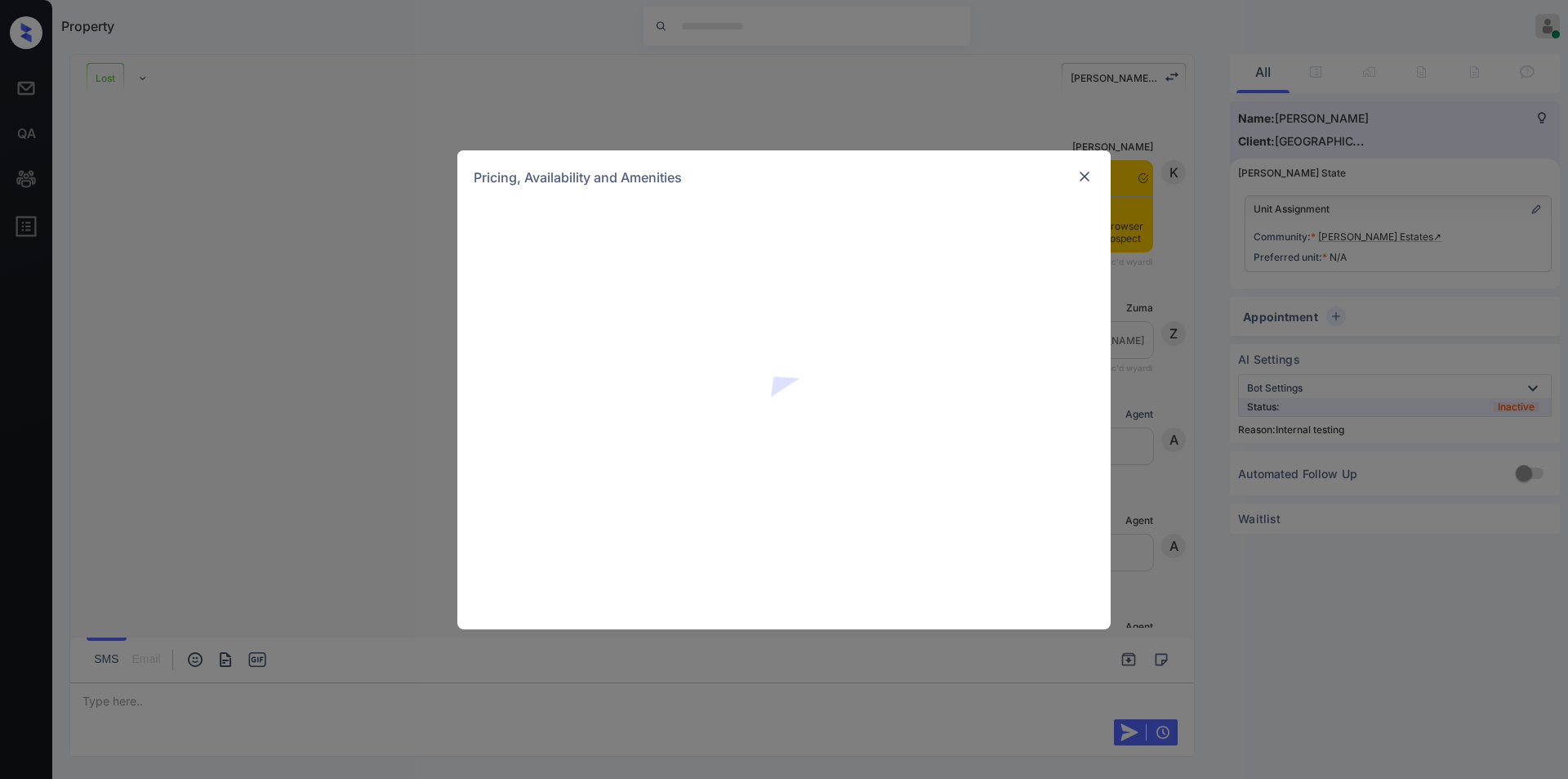
scroll to position [4598, 0]
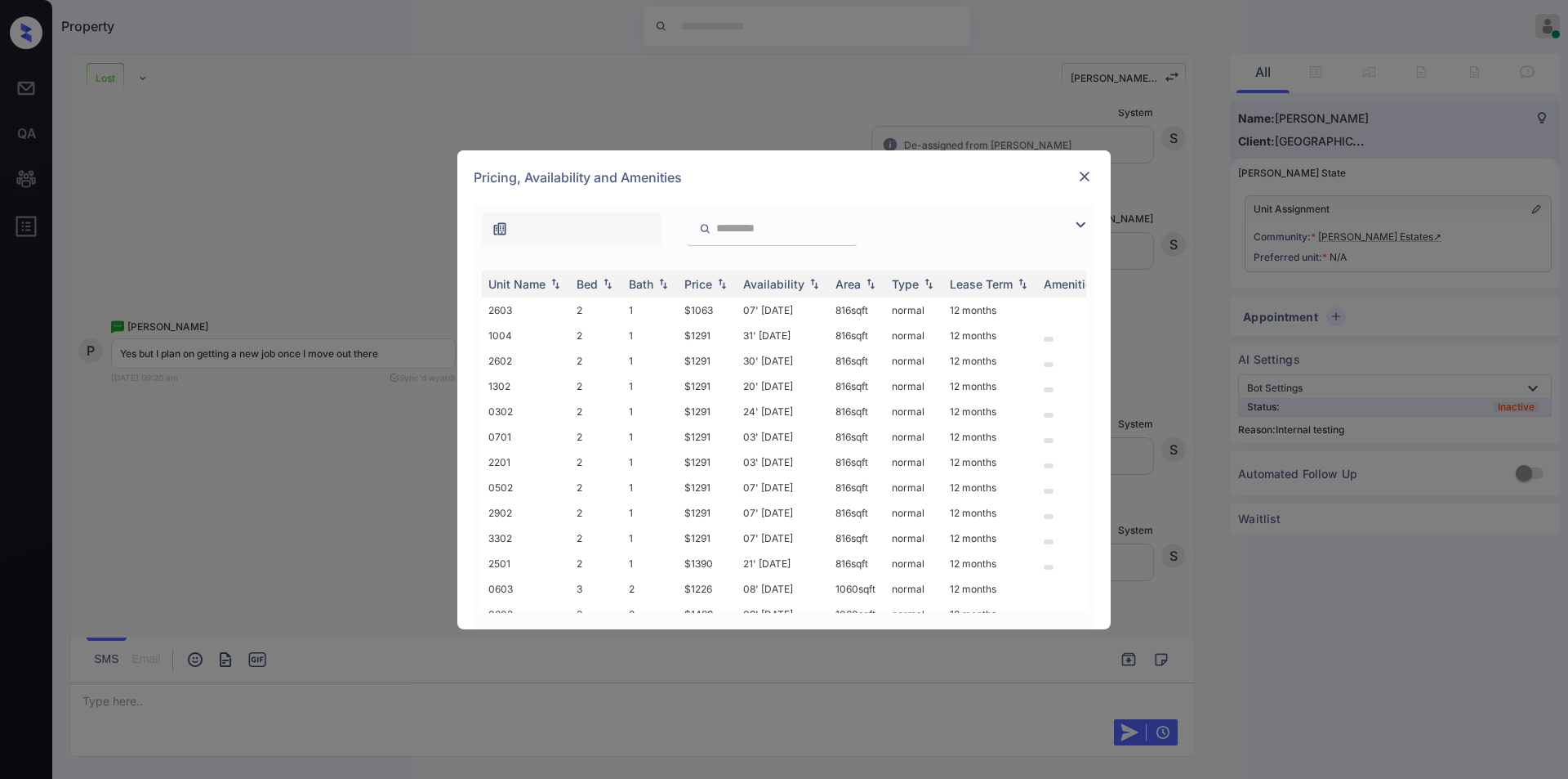
click at [1084, 219] on img at bounding box center [1081, 225] width 20 height 20
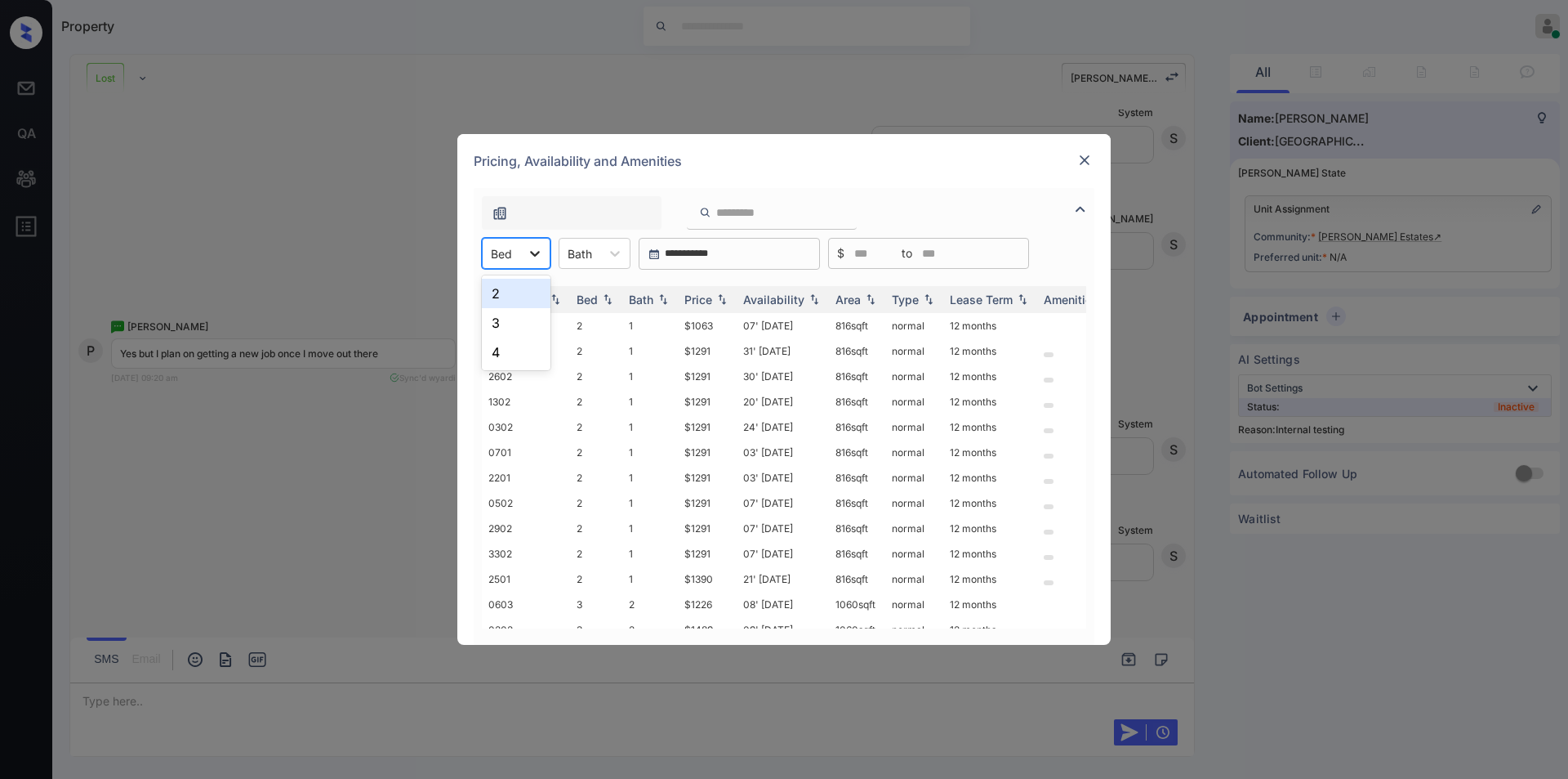
click at [527, 261] on icon at bounding box center [534, 253] width 17 height 17
click at [497, 346] on div "4" at bounding box center [517, 353] width 69 height 30
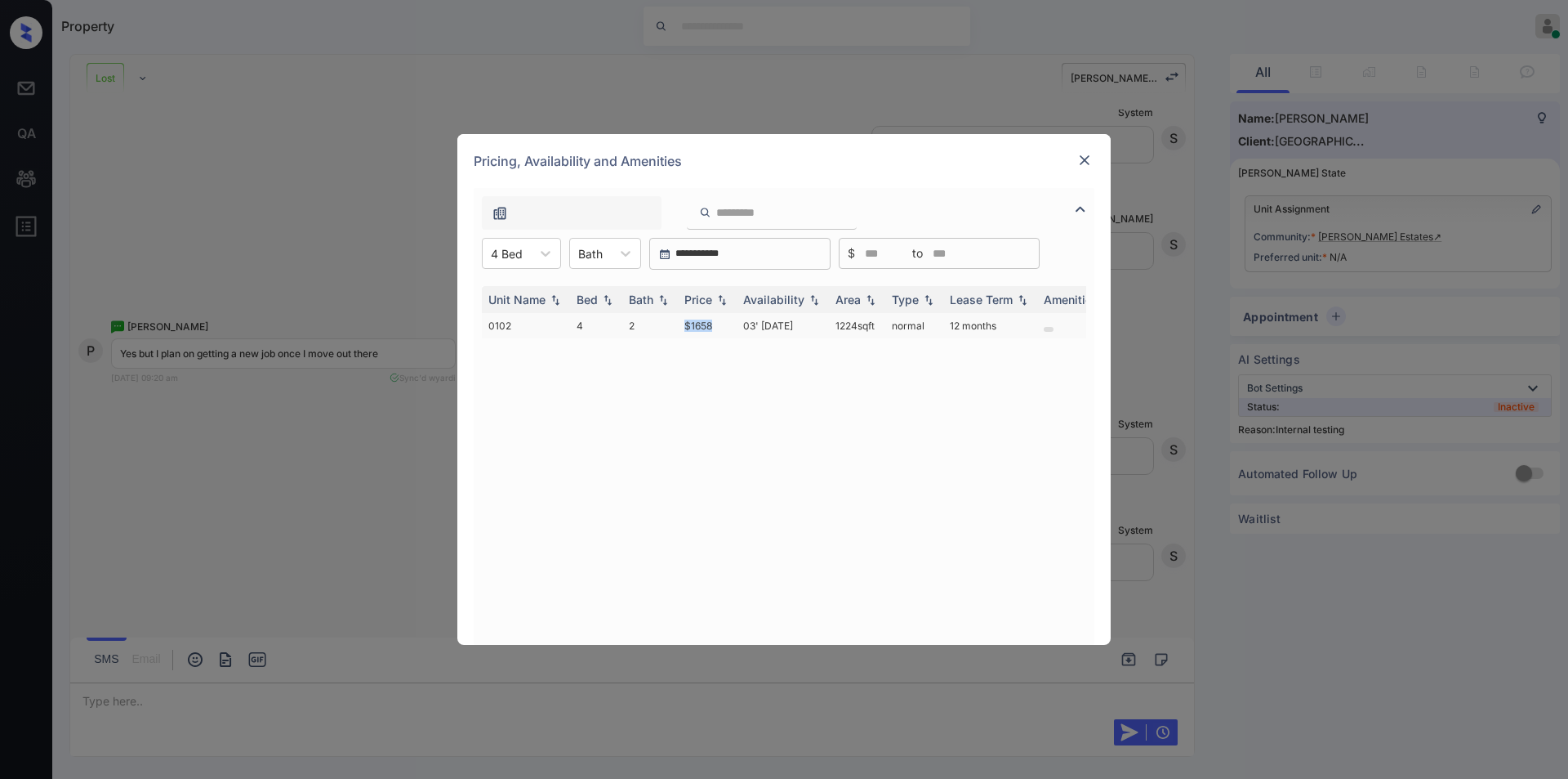
drag, startPoint x: 679, startPoint y: 320, endPoint x: 727, endPoint y: 334, distance: 50.0
click at [727, 334] on td "$1658" at bounding box center [708, 326] width 59 height 26
copy td "$1658"
click at [1082, 154] on img at bounding box center [1085, 160] width 17 height 17
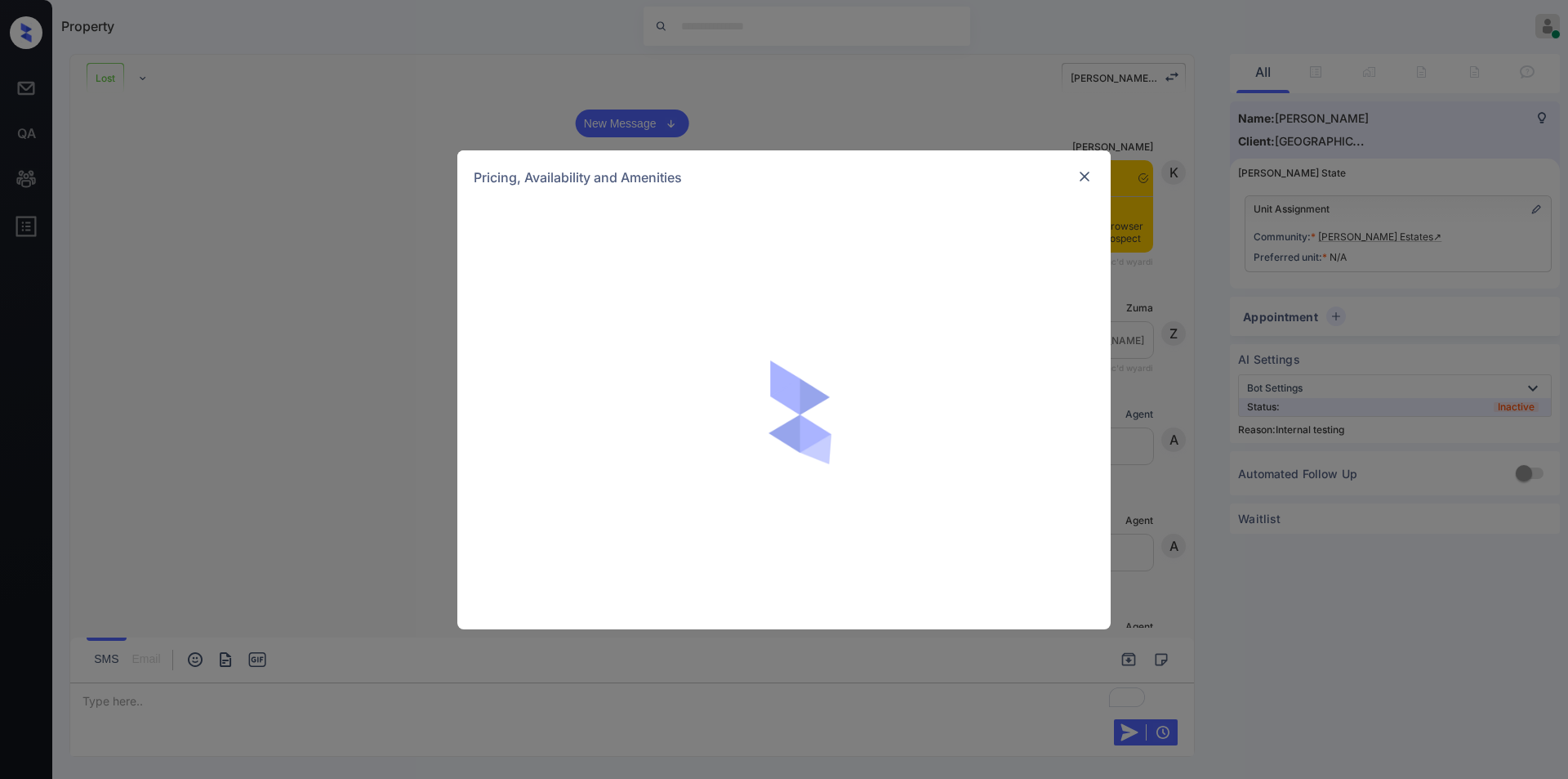
scroll to position [4707, 0]
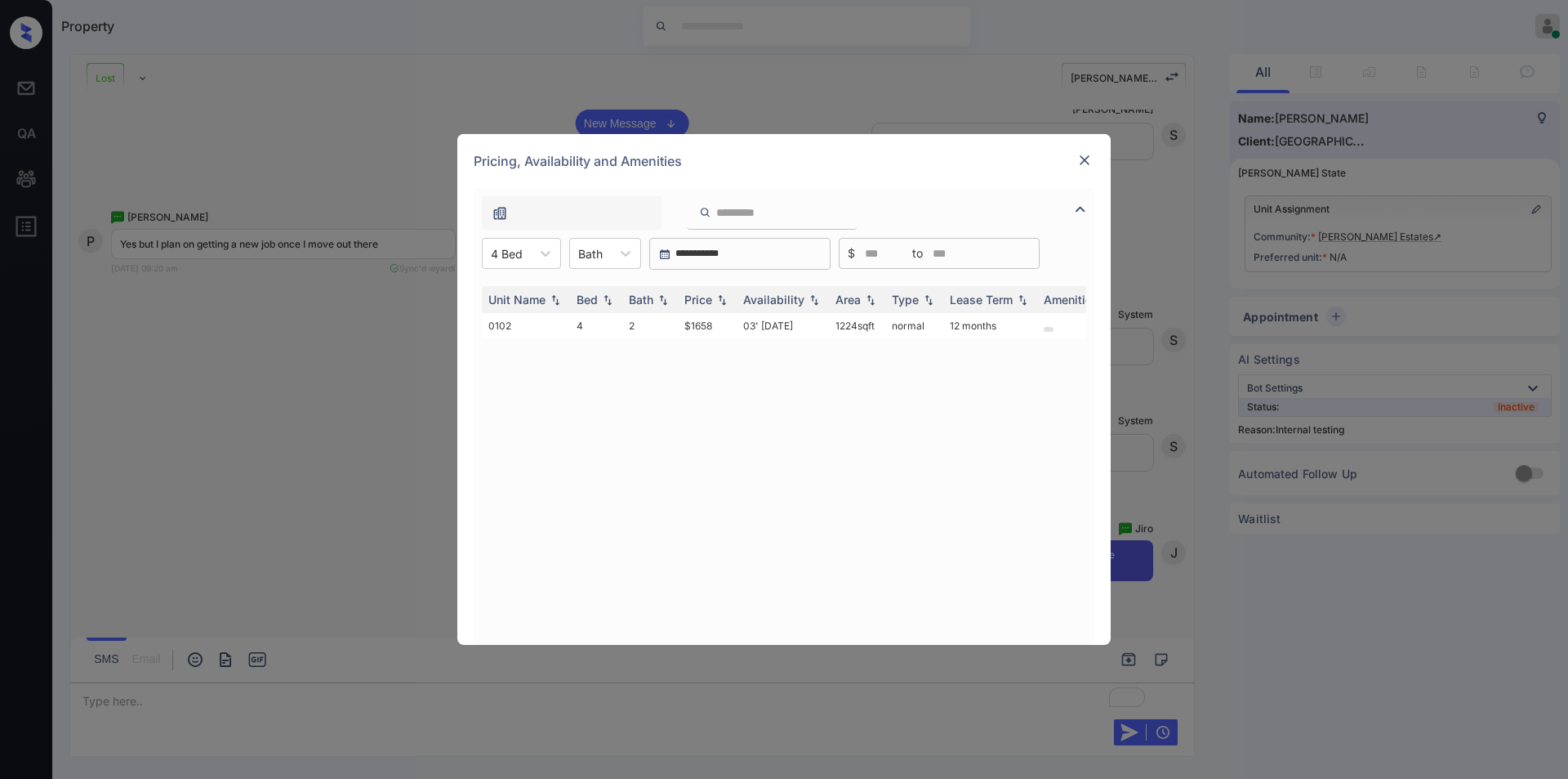
click at [517, 271] on div "Unit Name Bed Bath Price Availability Area Type Lease Term Amenities 0102 4 2 $…" at bounding box center [784, 457] width 621 height 375
click at [526, 253] on div "4 Bed" at bounding box center [506, 254] width 48 height 24
click at [515, 295] on div "2" at bounding box center [522, 293] width 79 height 30
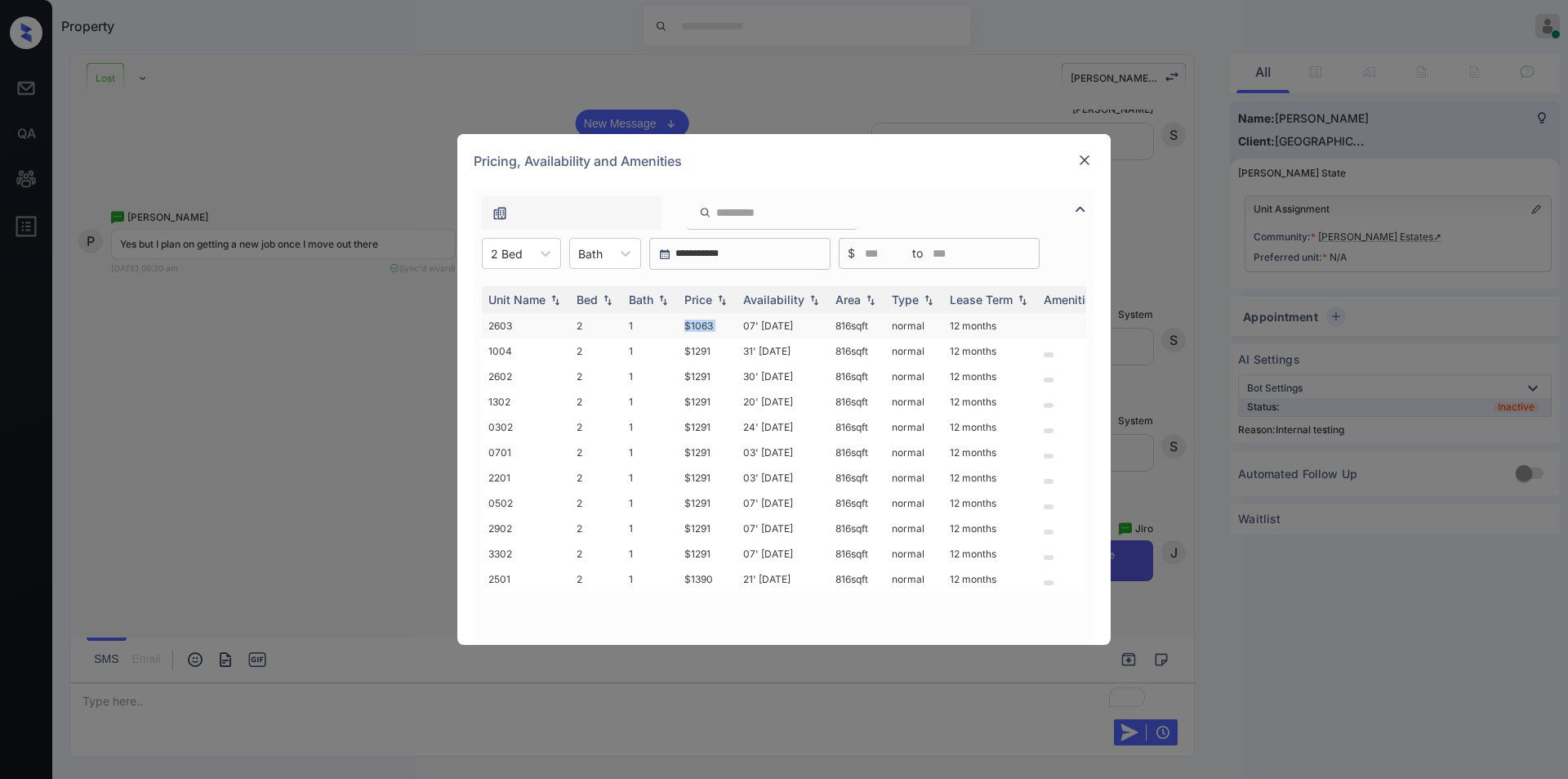
drag, startPoint x: 682, startPoint y: 325, endPoint x: 739, endPoint y: 329, distance: 57.1
click at [739, 329] on tr "2603 2 1 $1063 07' Dec 25 816 sqft normal 12 months" at bounding box center [909, 326] width 853 height 26
copy td "$1063"
click at [1087, 162] on img at bounding box center [1085, 160] width 17 height 17
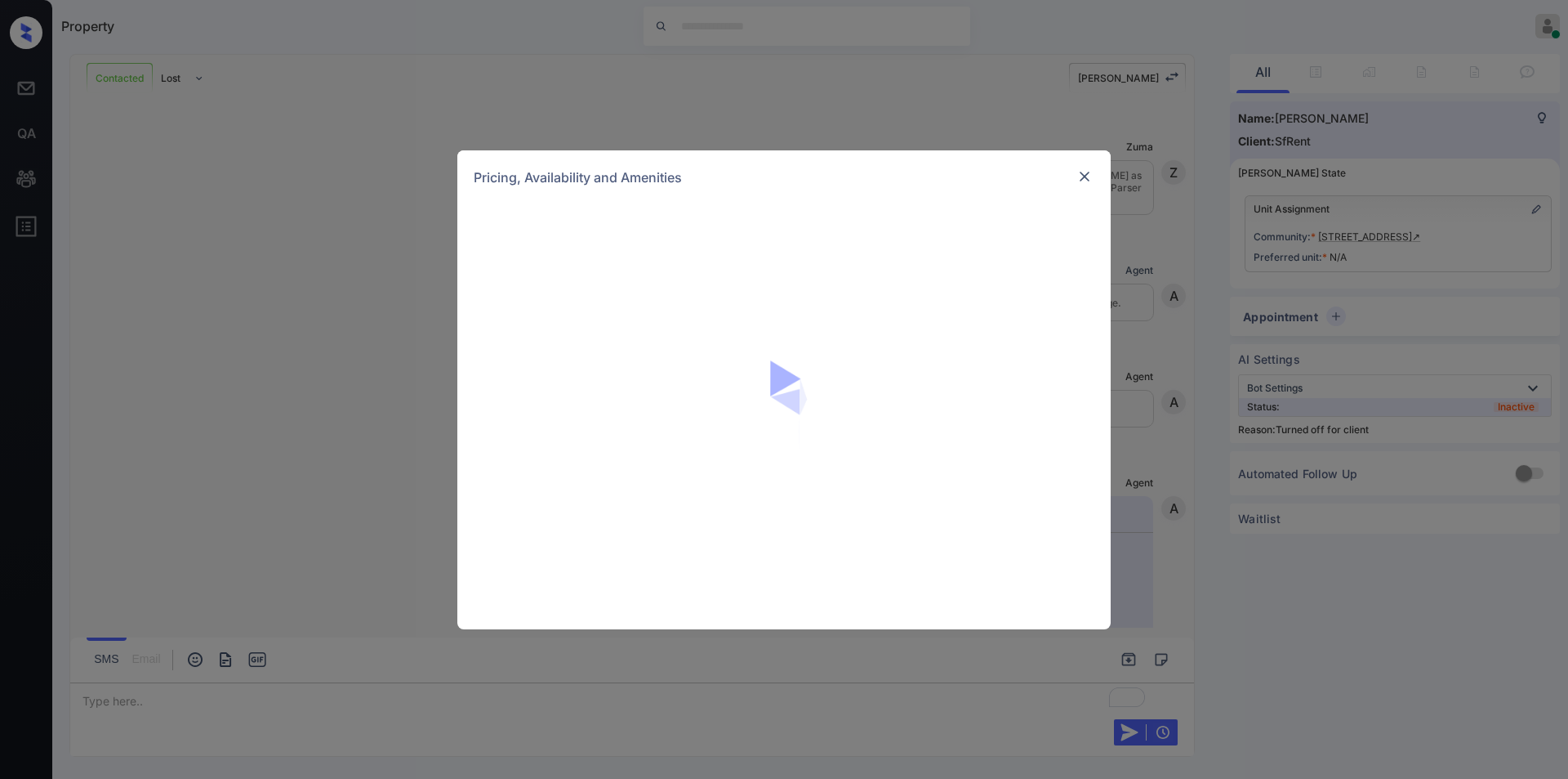
scroll to position [4407, 0]
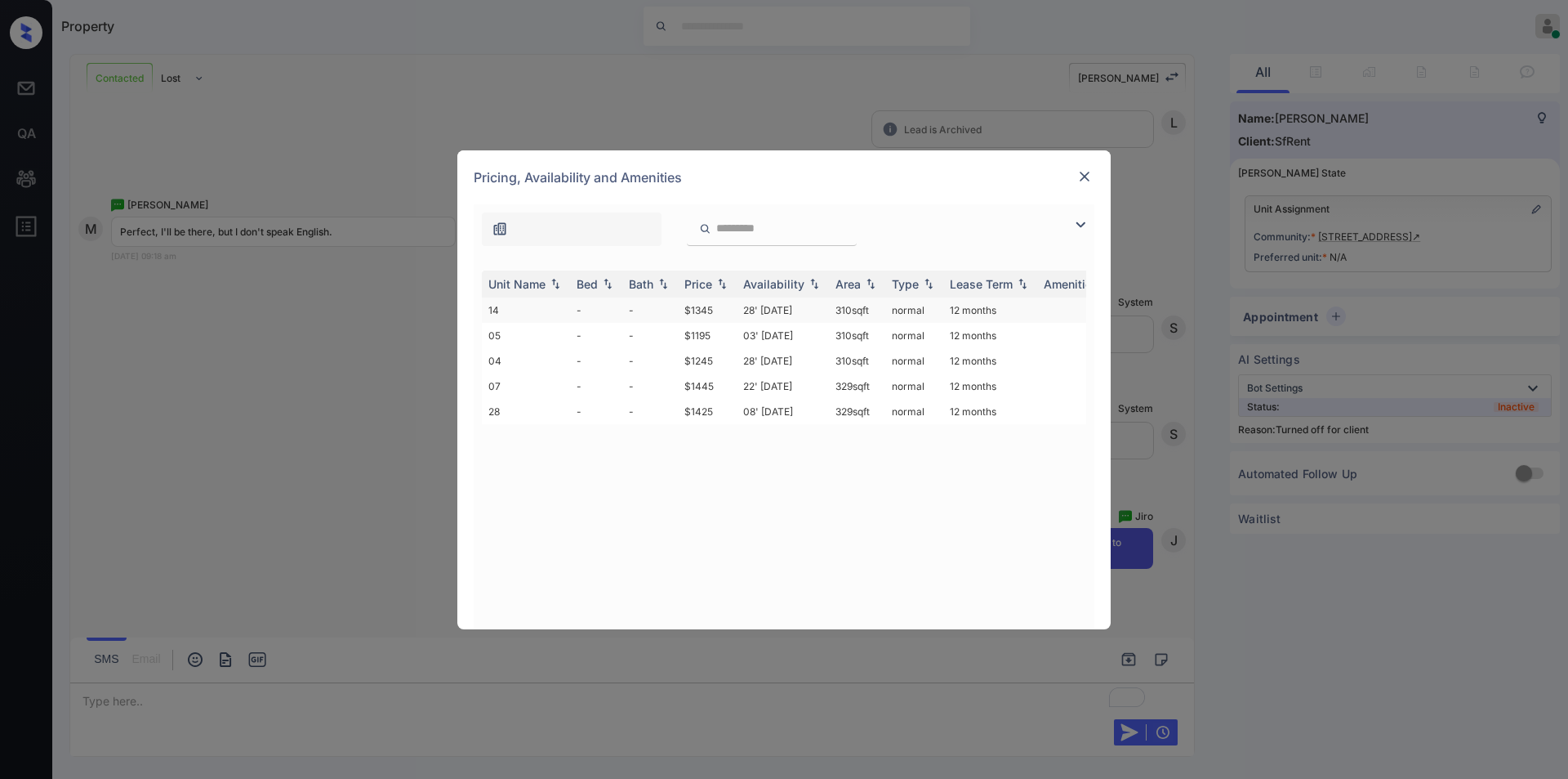
click at [694, 306] on td "$1345" at bounding box center [708, 310] width 59 height 26
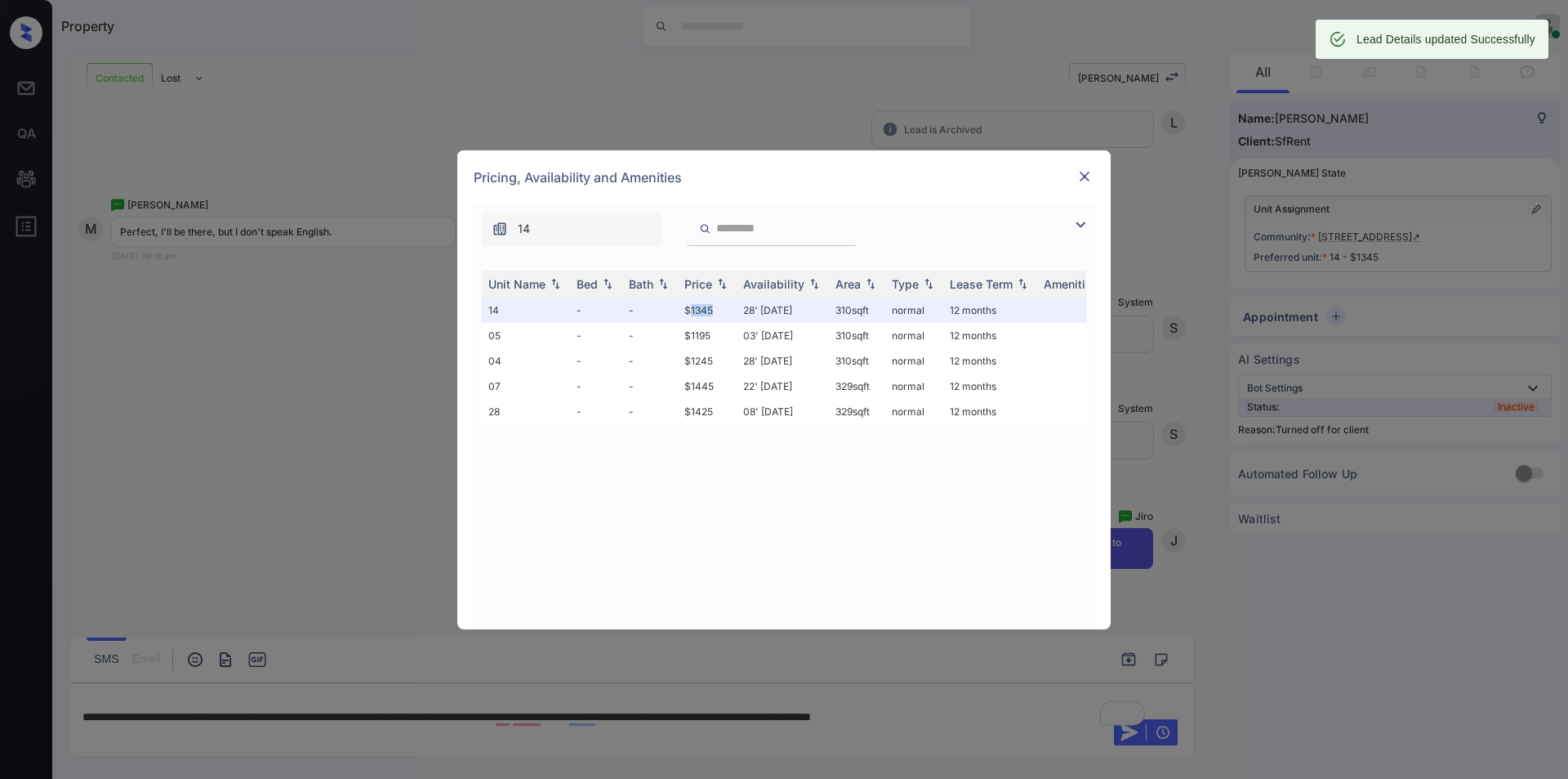
click at [1078, 175] on img at bounding box center [1085, 176] width 17 height 17
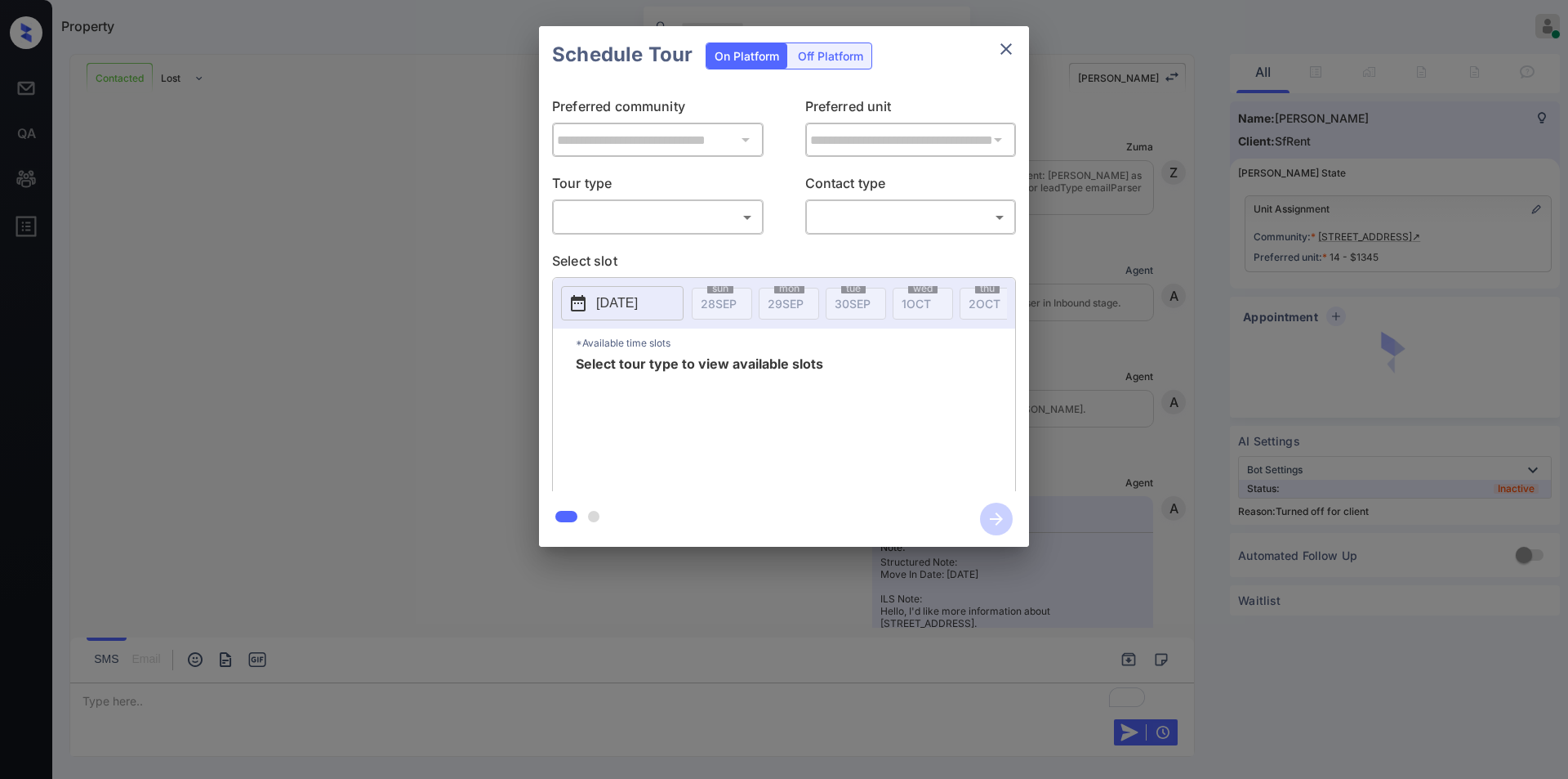
scroll to position [4513, 0]
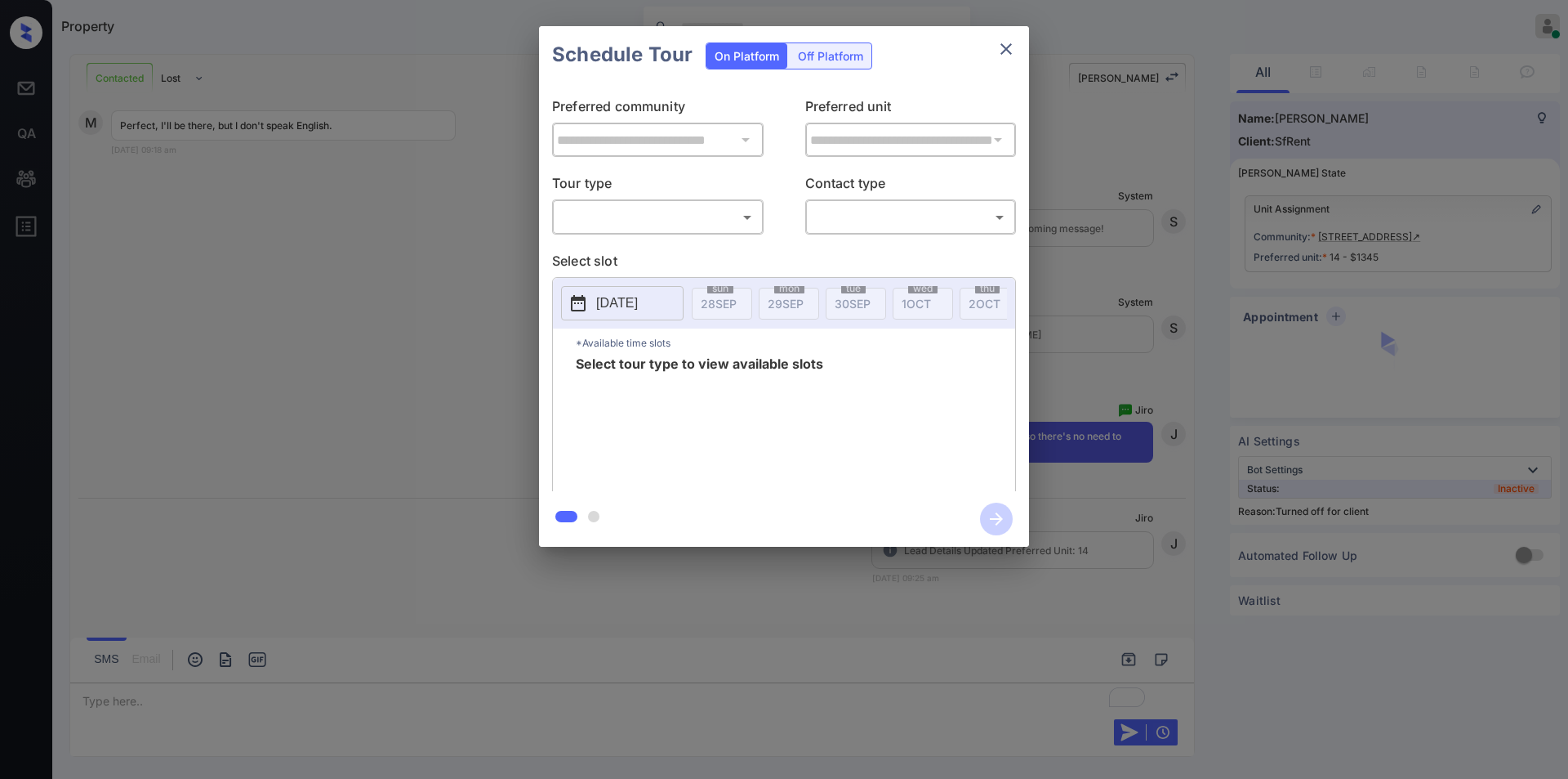
click at [842, 52] on div "Off Platform" at bounding box center [830, 56] width 82 height 26
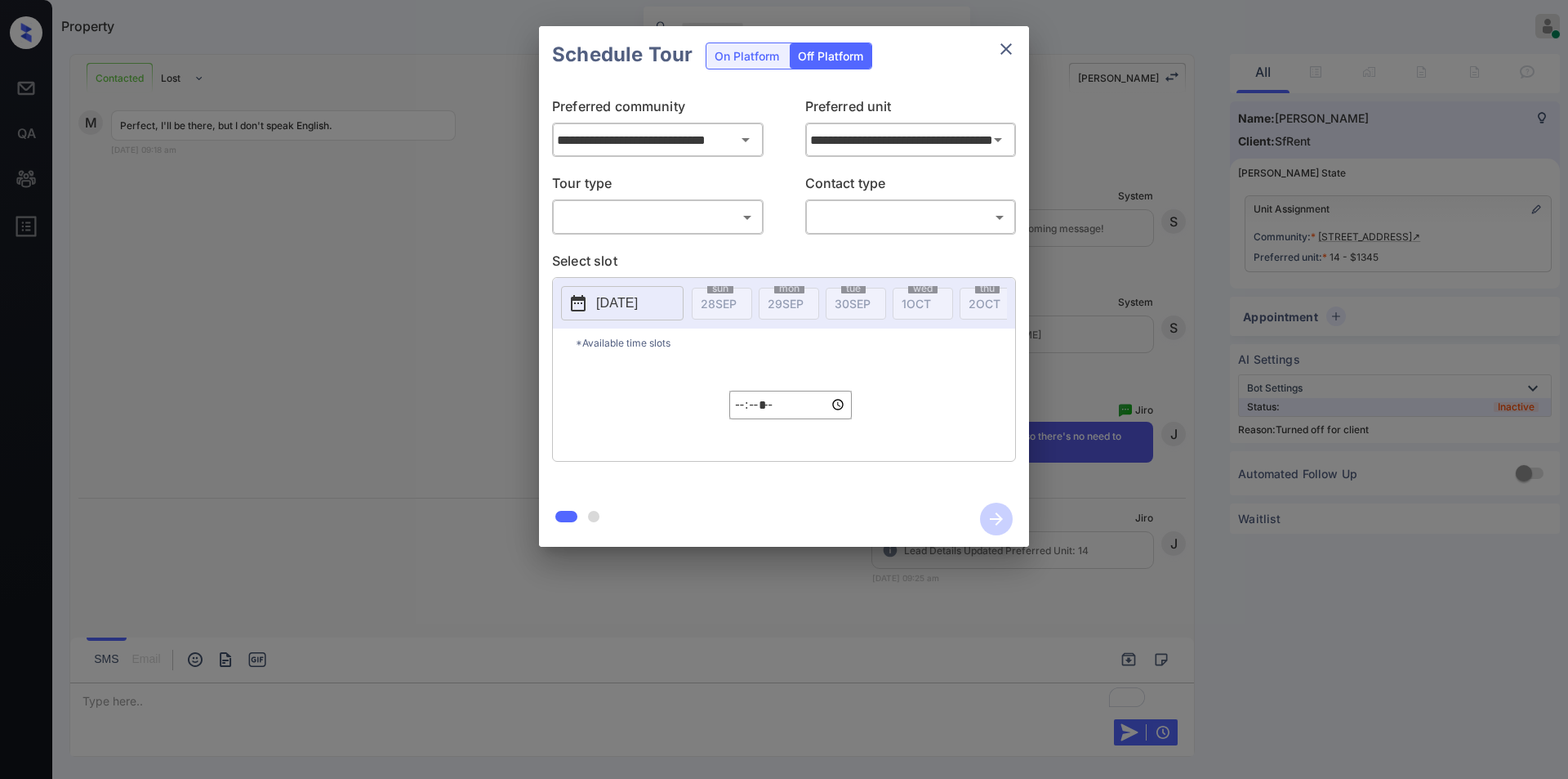
click at [618, 211] on body "Property Jiro Alonzo Online Set yourself offline Set yourself on break Profile …" at bounding box center [784, 389] width 1568 height 779
click at [607, 240] on li "In Person" at bounding box center [658, 253] width 202 height 30
type input "********"
click at [853, 202] on div "​ ​" at bounding box center [910, 217] width 212 height 35
click at [848, 227] on body "Property Jiro Alonzo Online Set yourself offline Set yourself on break Profile …" at bounding box center [784, 389] width 1568 height 779
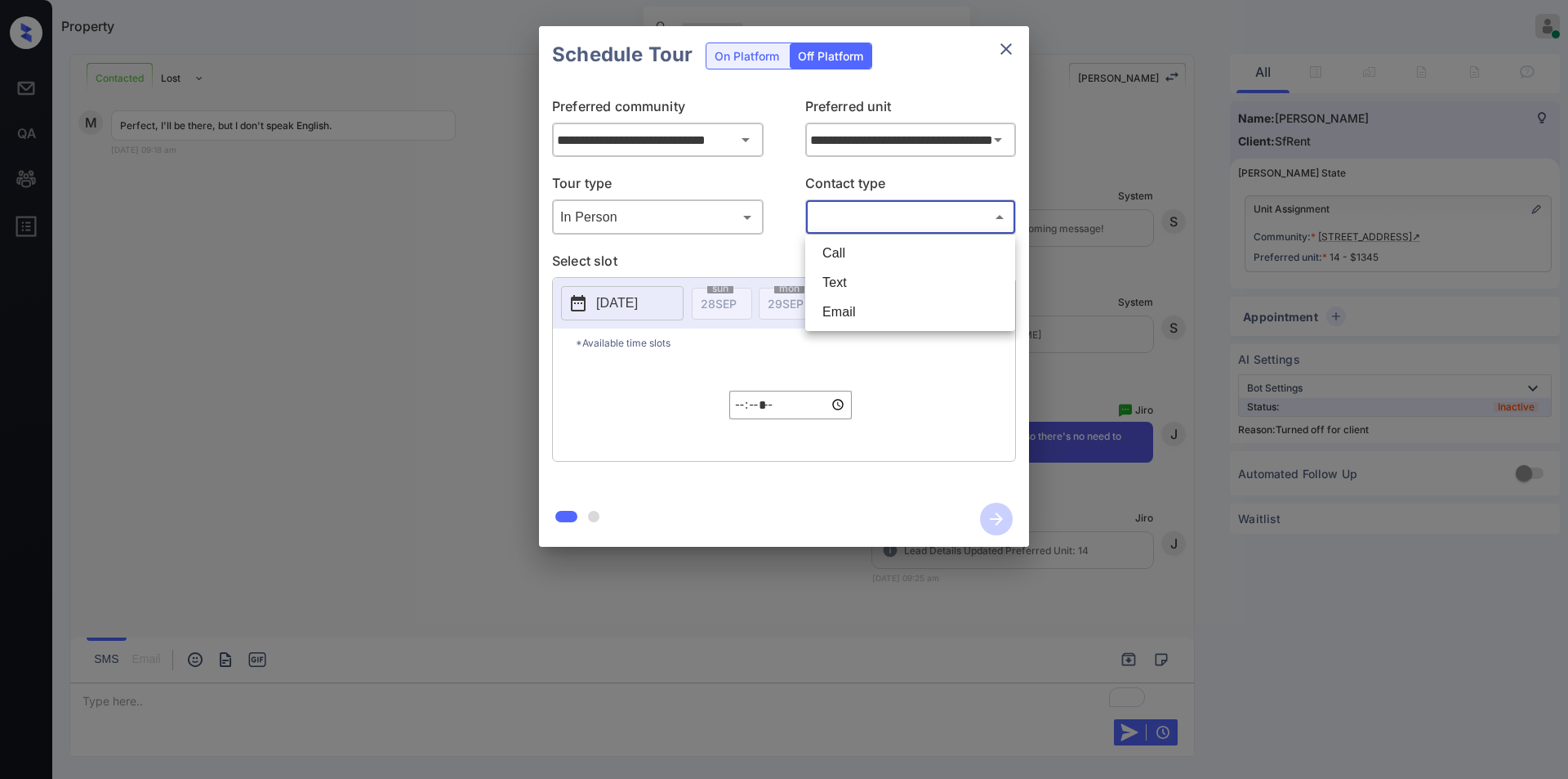
click at [833, 289] on li "Text" at bounding box center [909, 283] width 202 height 30
type input "****"
click at [631, 305] on p "2025-09-28" at bounding box center [617, 303] width 41 height 20
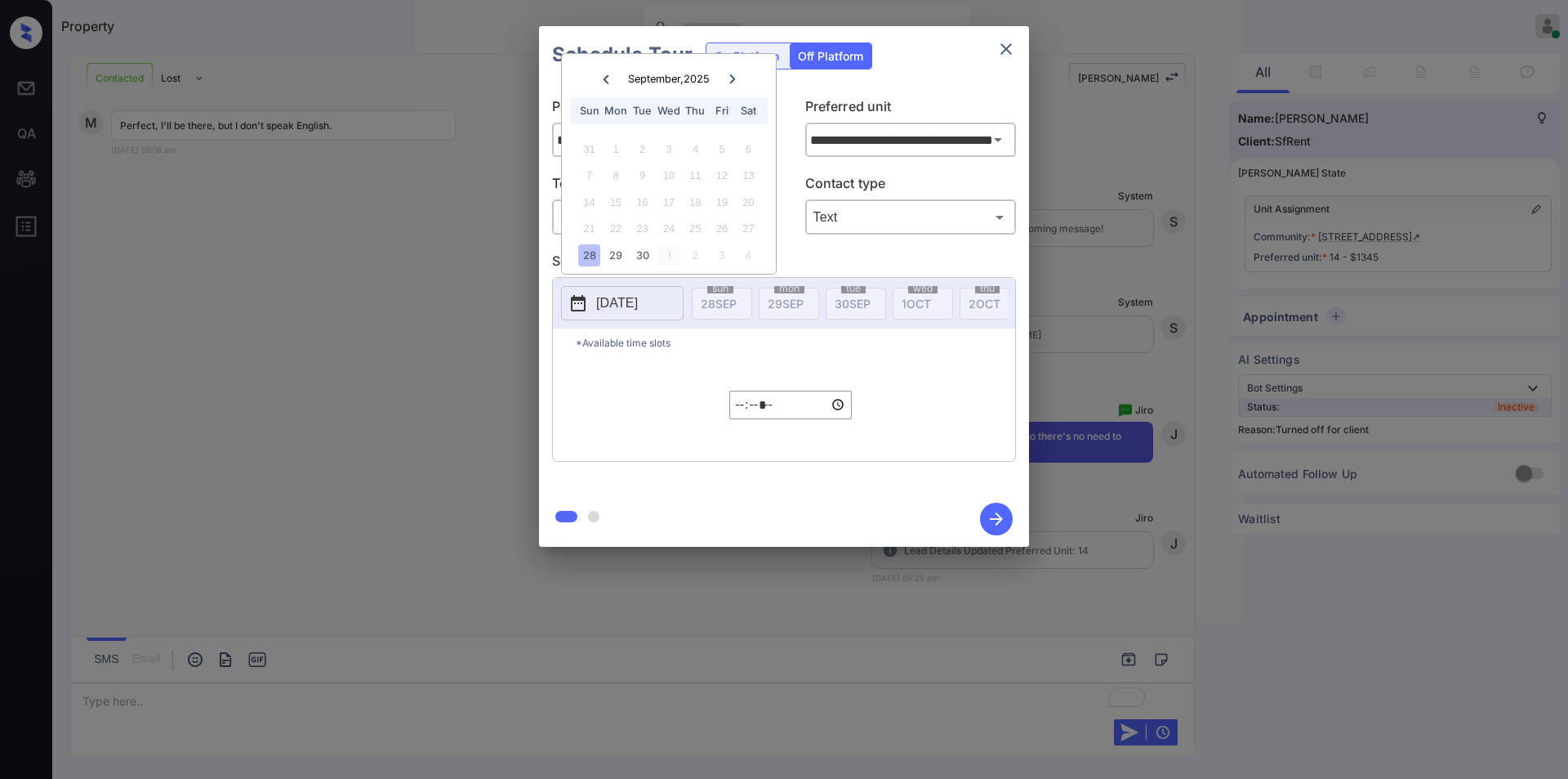
click at [674, 252] on div "1" at bounding box center [668, 255] width 22 height 22
click at [667, 147] on div "1" at bounding box center [668, 149] width 22 height 22
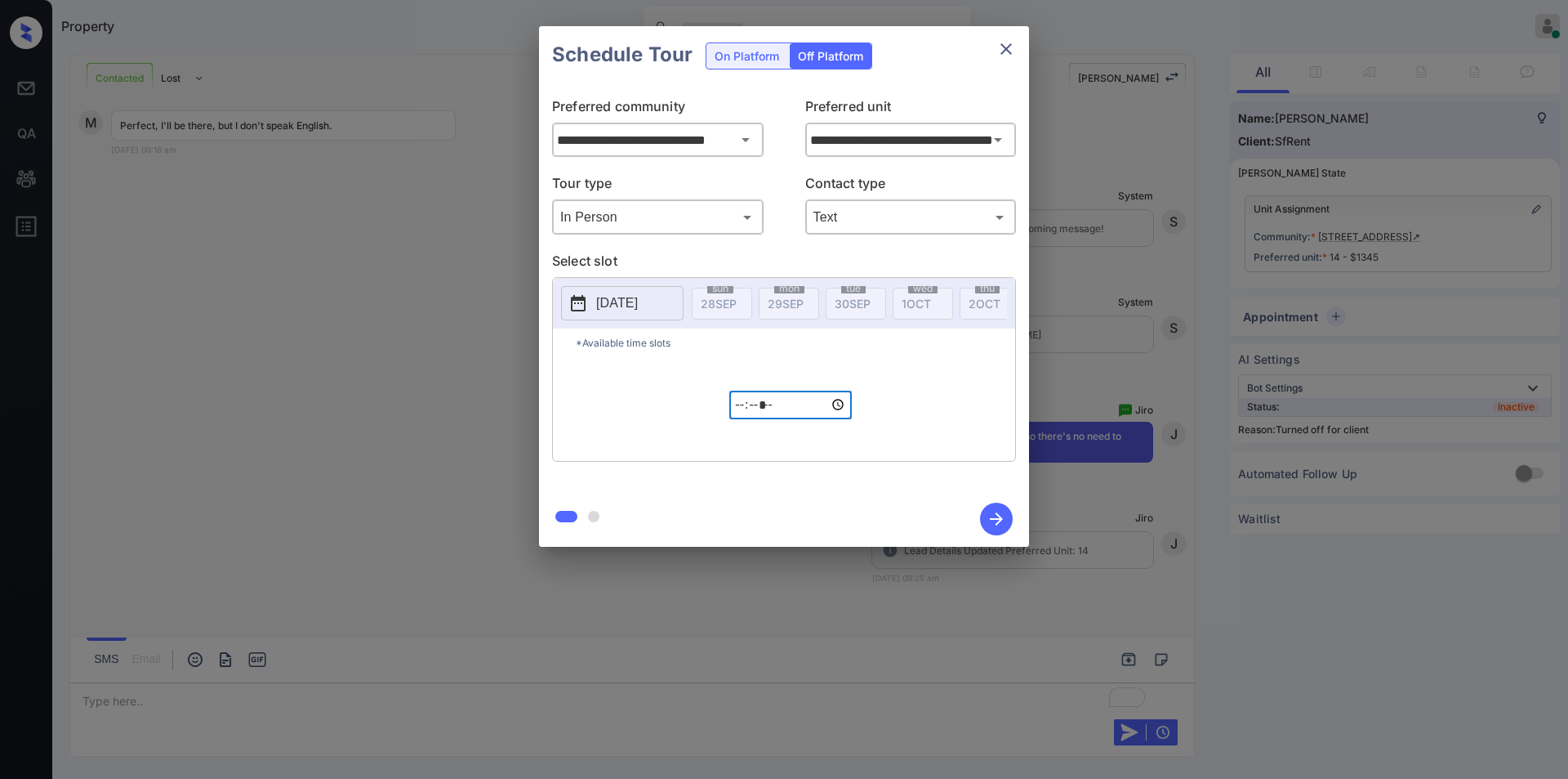
click at [730, 418] on input "*****" at bounding box center [790, 405] width 122 height 29
type input "*****"
type input "**********"
click at [1000, 516] on icon "button" at bounding box center [996, 518] width 13 height 13
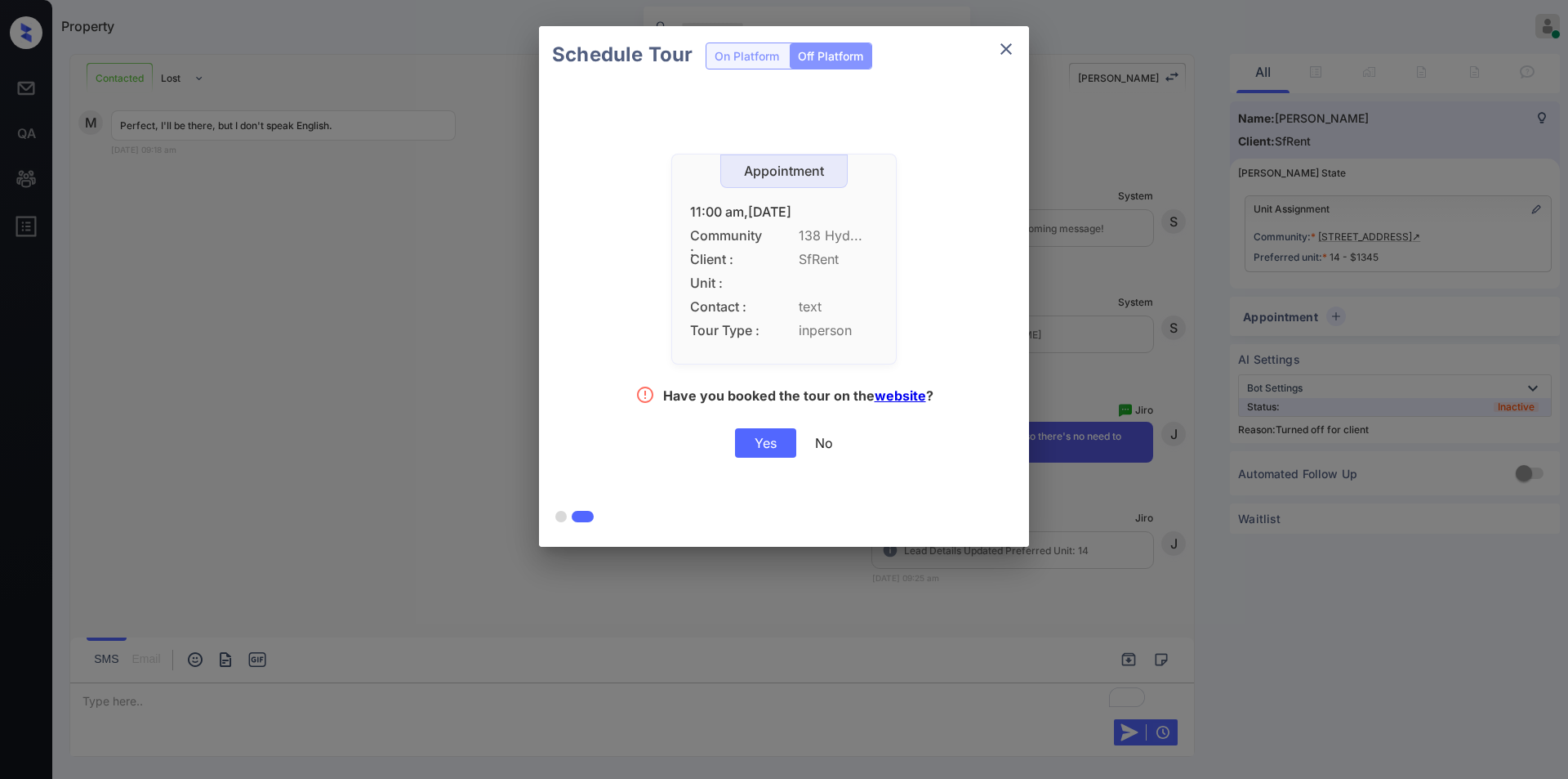
click at [777, 447] on div "Yes" at bounding box center [766, 443] width 61 height 30
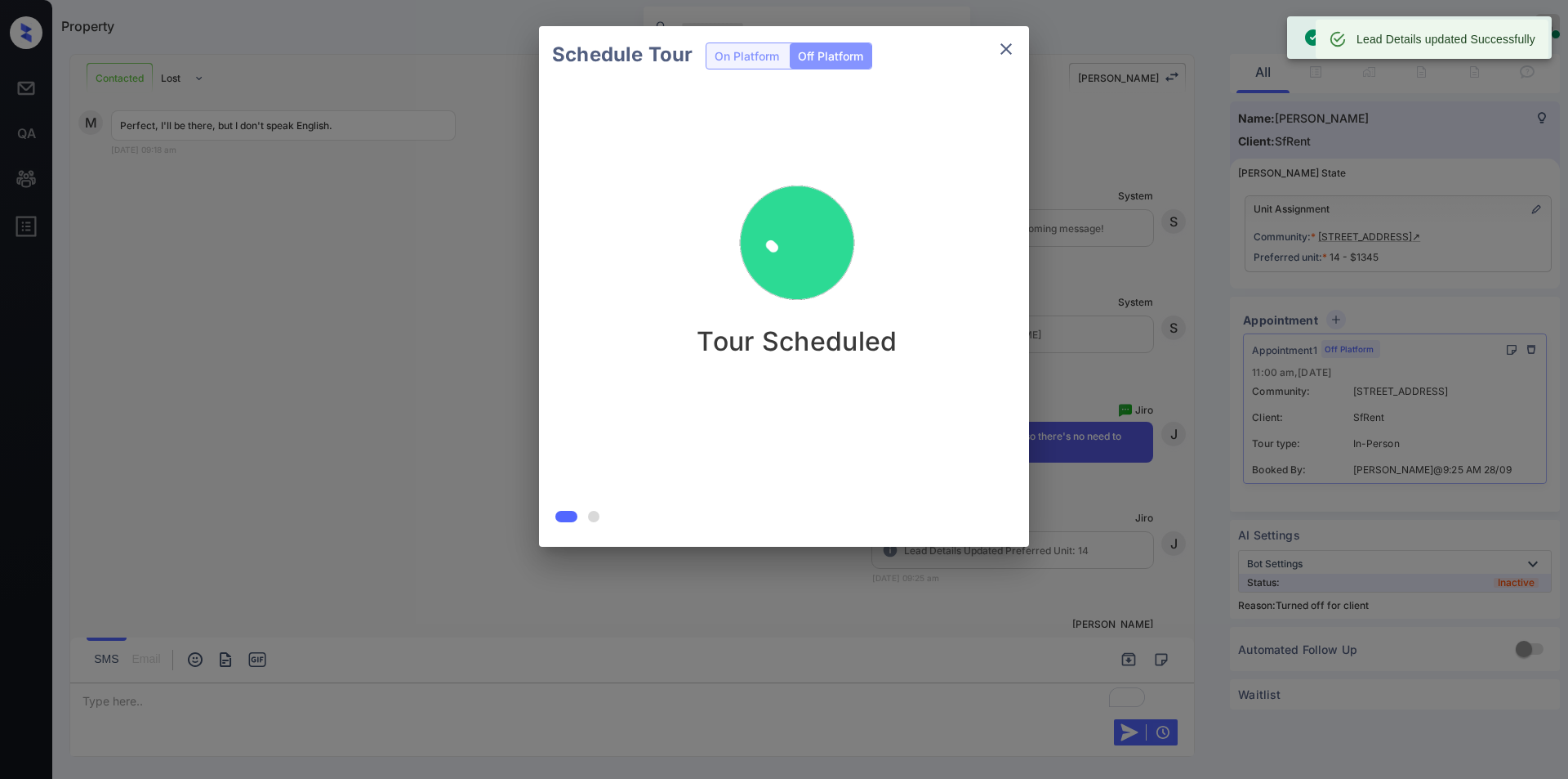
scroll to position [4614, 0]
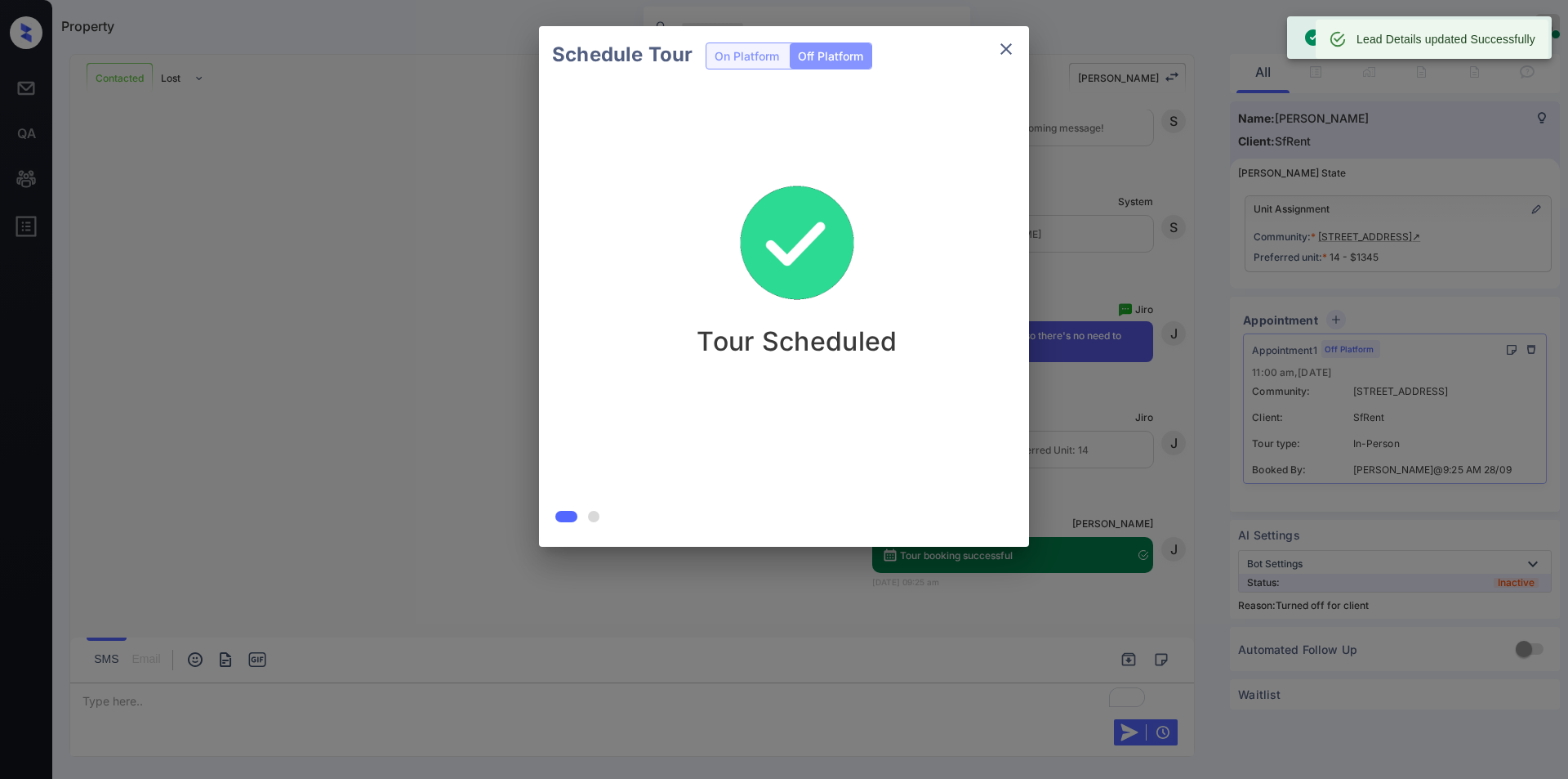
click at [1005, 46] on icon "close" at bounding box center [1006, 49] width 12 height 12
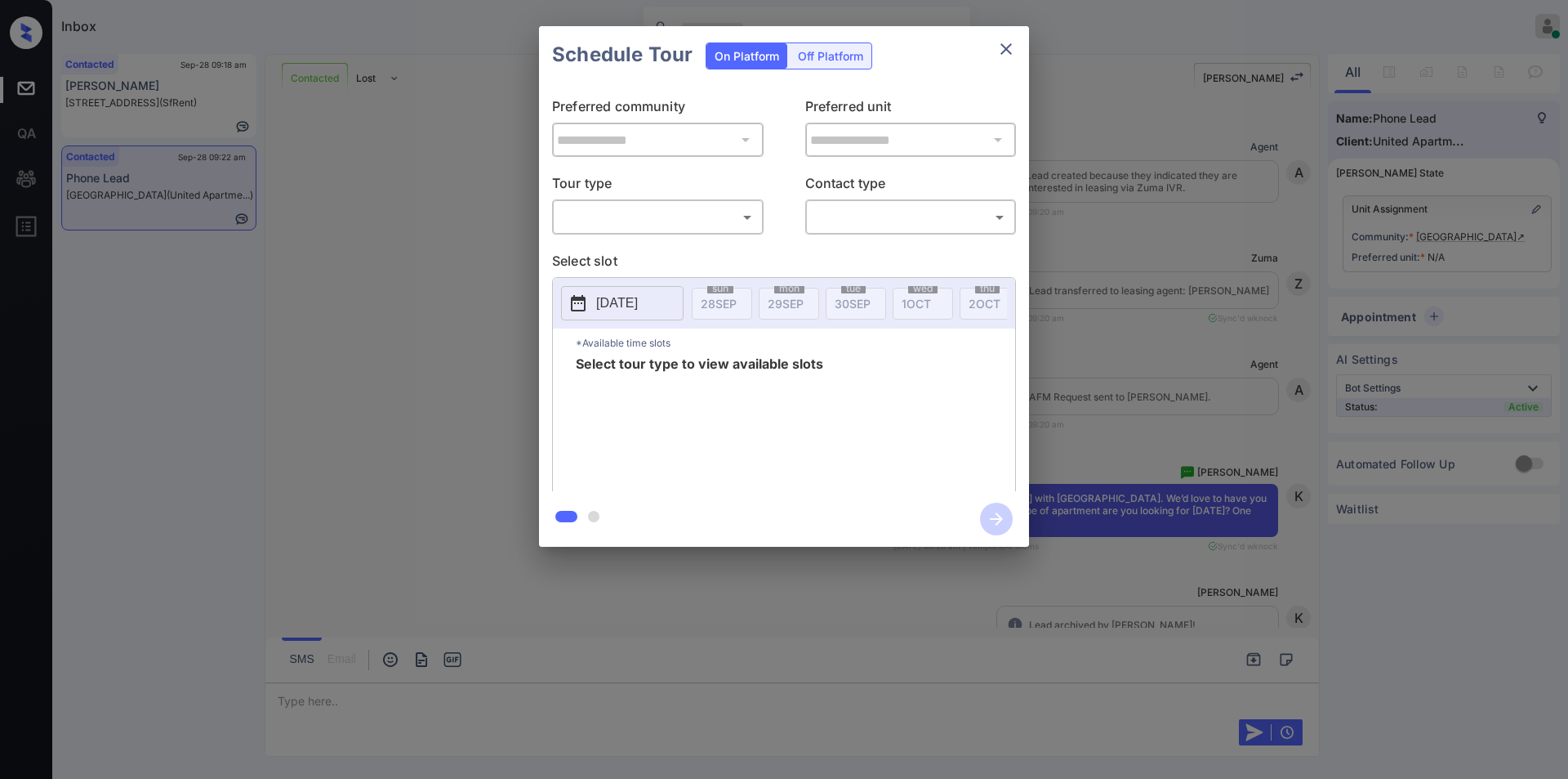
scroll to position [1499, 0]
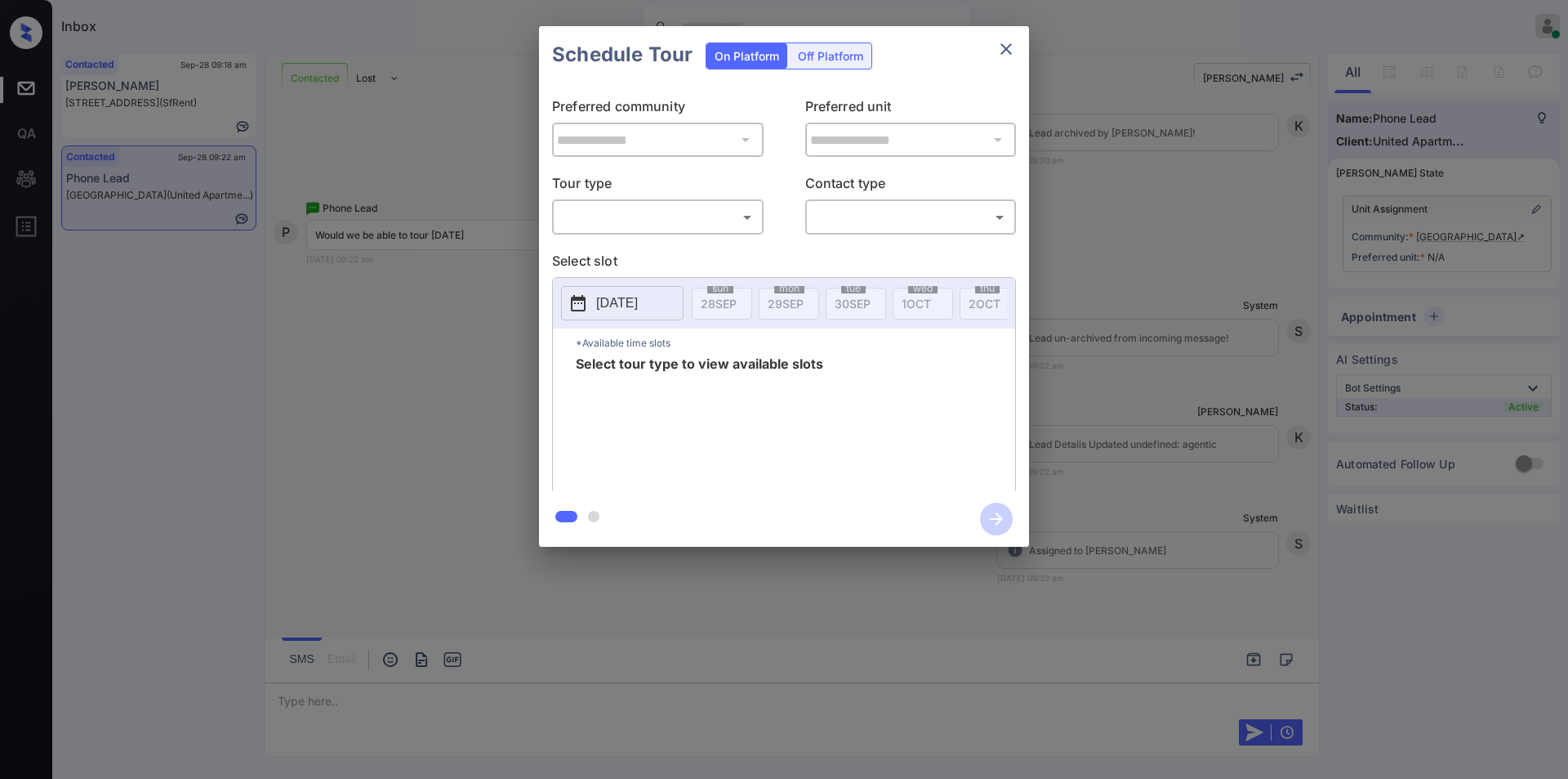
click at [588, 219] on body "Inbox [PERSON_NAME] Online Set yourself offline Set yourself on break Profile S…" at bounding box center [784, 389] width 1568 height 779
click at [592, 260] on li "In Person" at bounding box center [658, 253] width 202 height 30
type input "********"
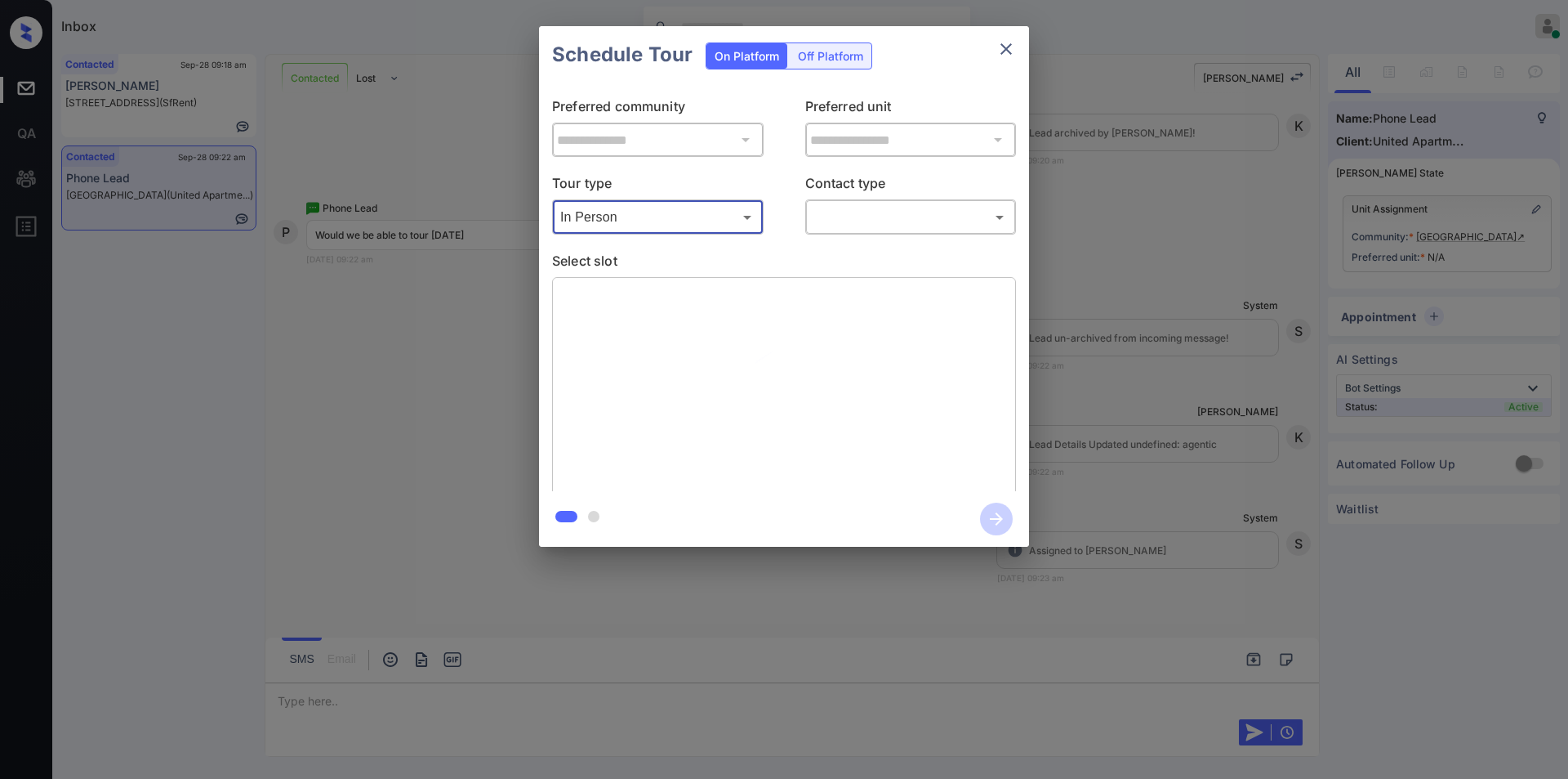
click at [886, 212] on body "Inbox [PERSON_NAME] Online Set yourself offline Set yourself on break Profile S…" at bounding box center [784, 389] width 1568 height 779
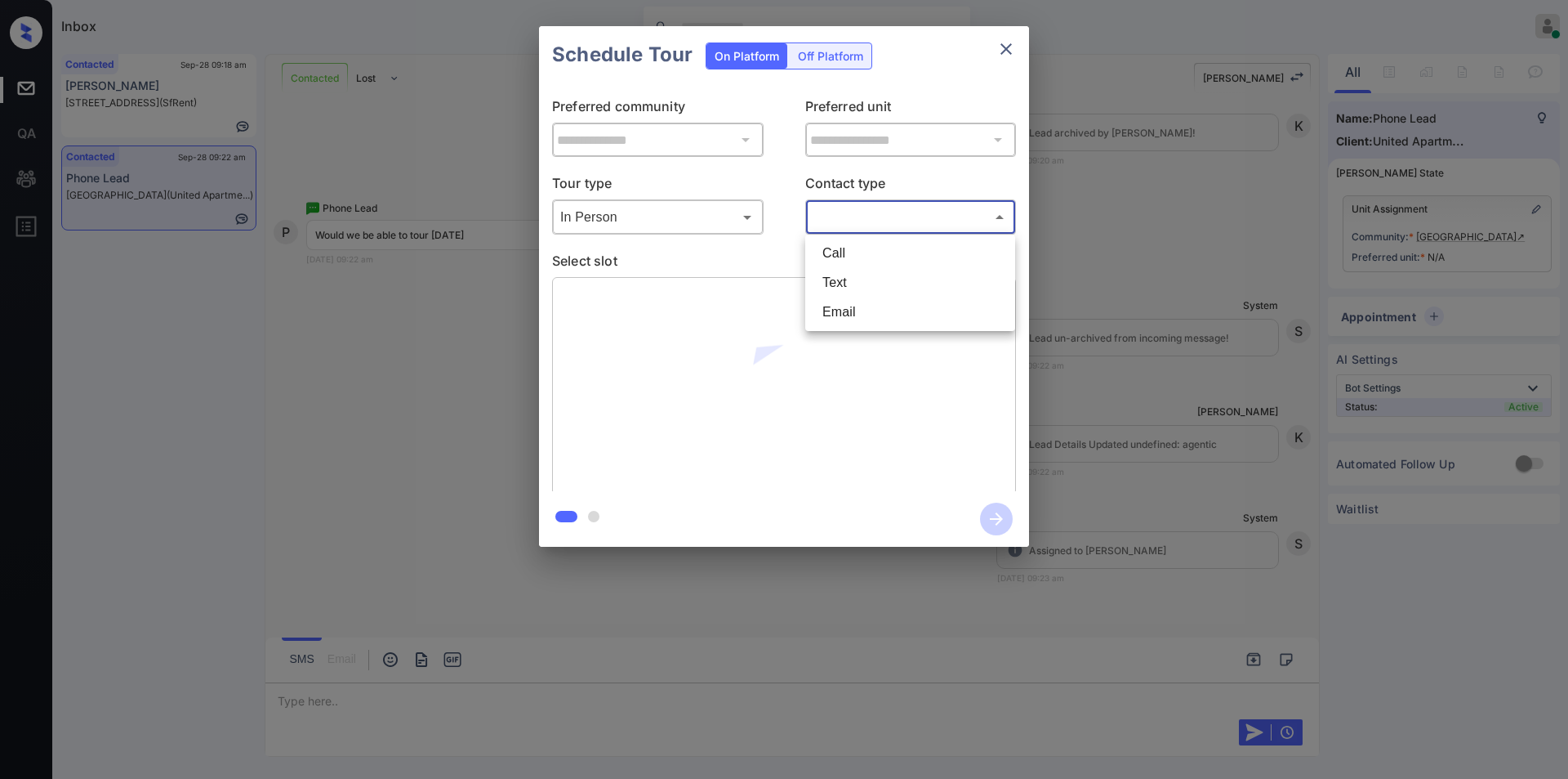
click at [838, 277] on li "Text" at bounding box center [909, 283] width 202 height 30
type input "****"
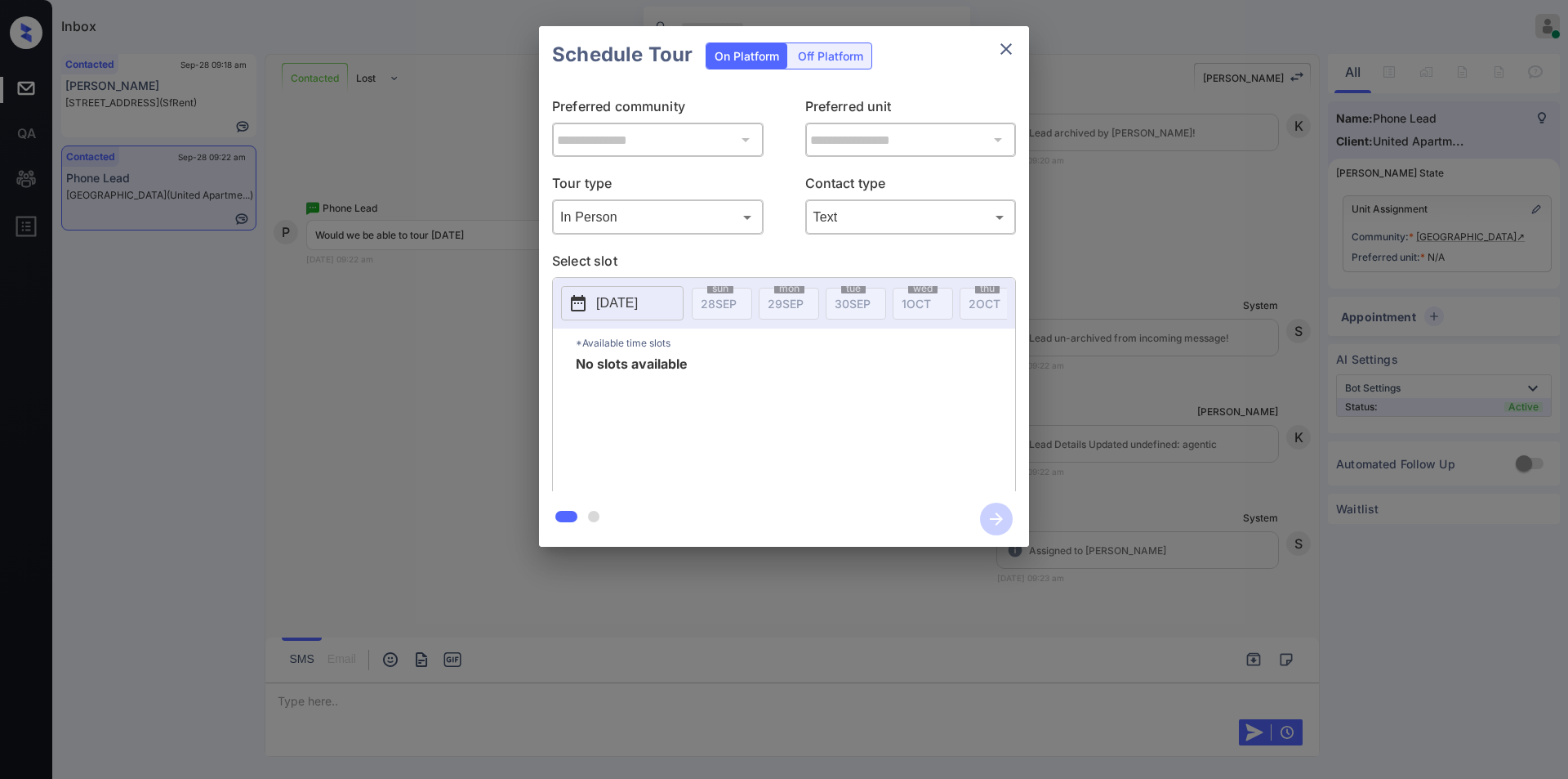
click at [442, 353] on div "**********" at bounding box center [784, 287] width 1568 height 573
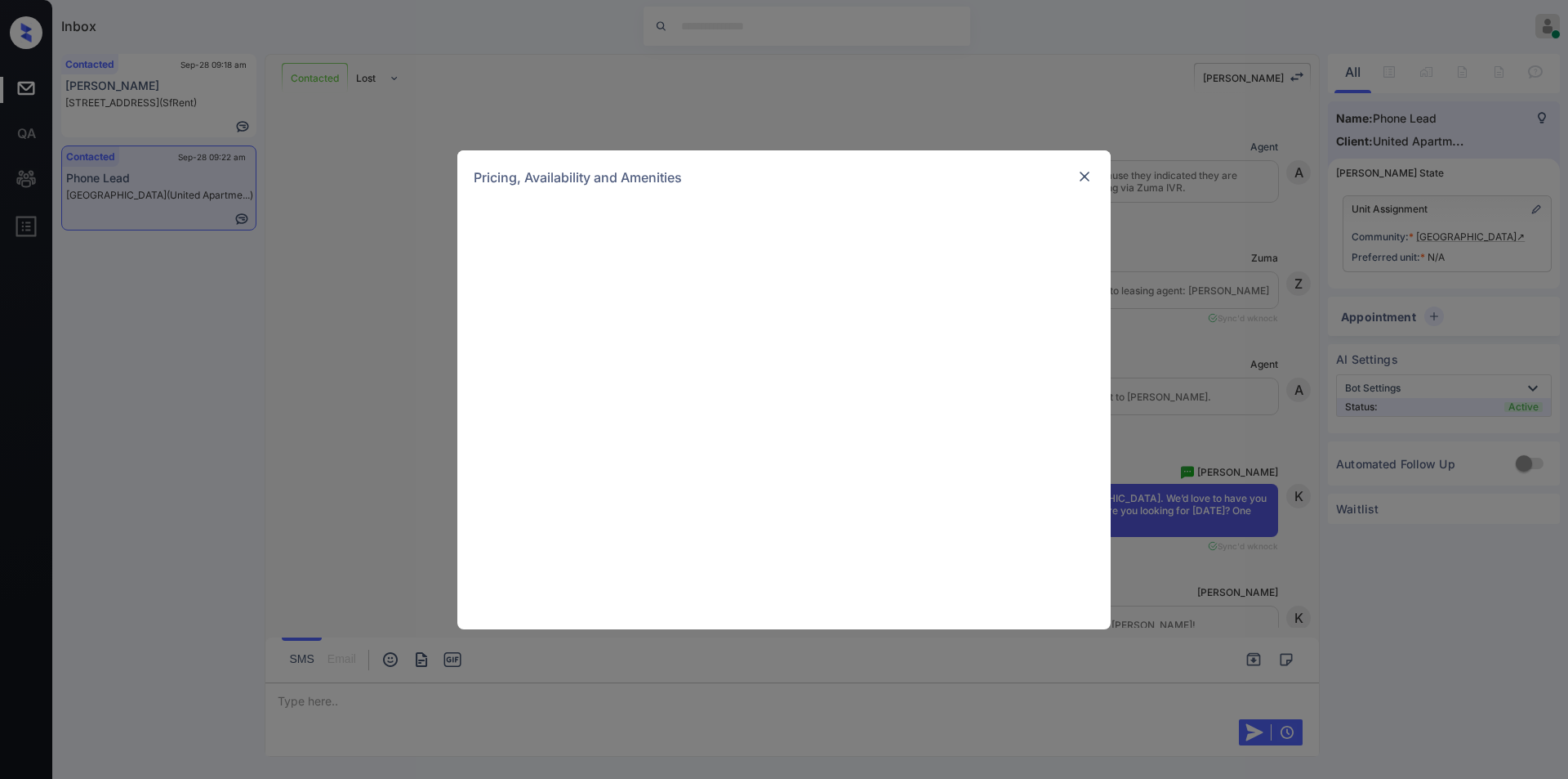
scroll to position [969, 0]
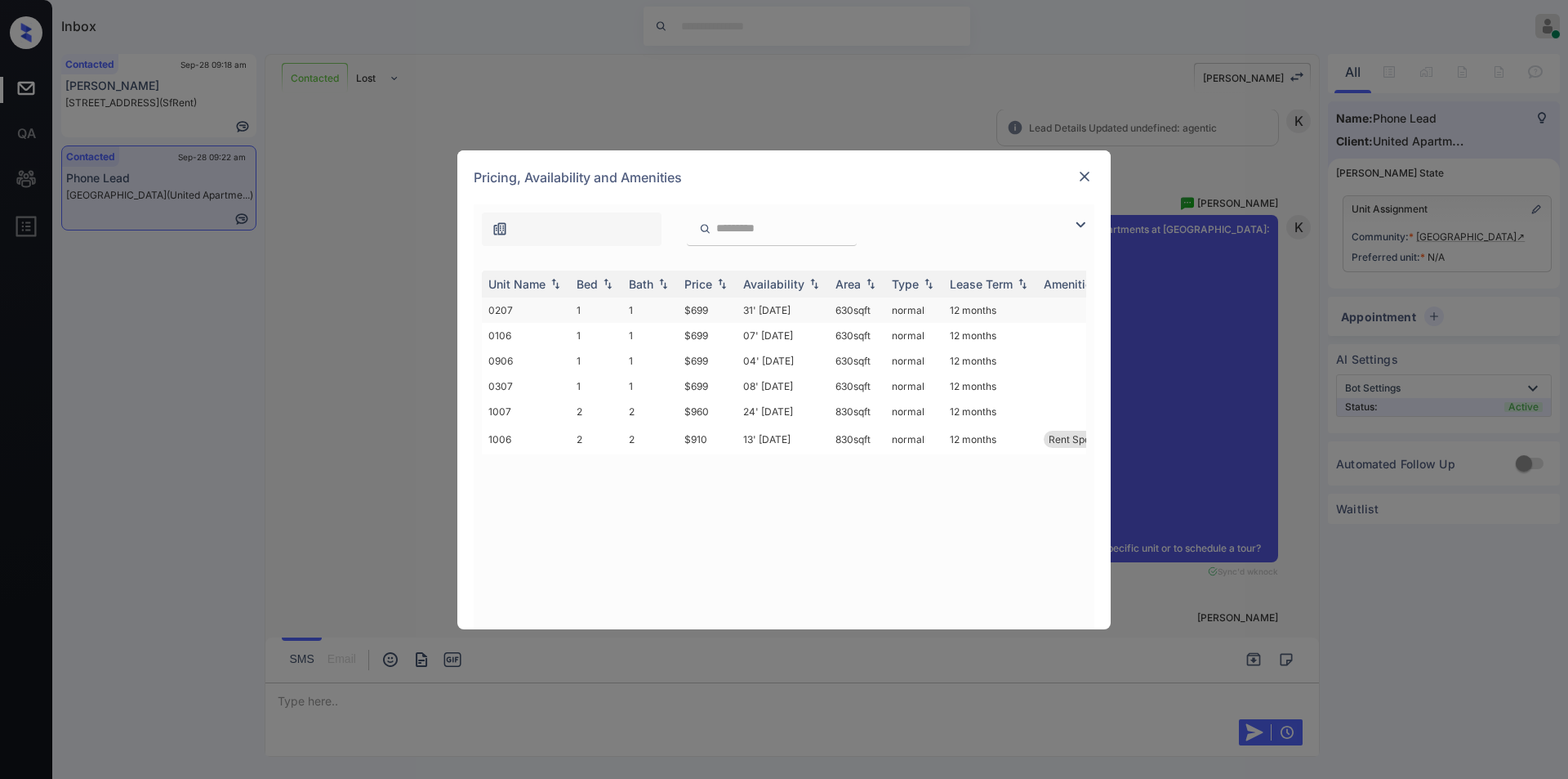
click at [691, 309] on td "$699" at bounding box center [708, 310] width 59 height 26
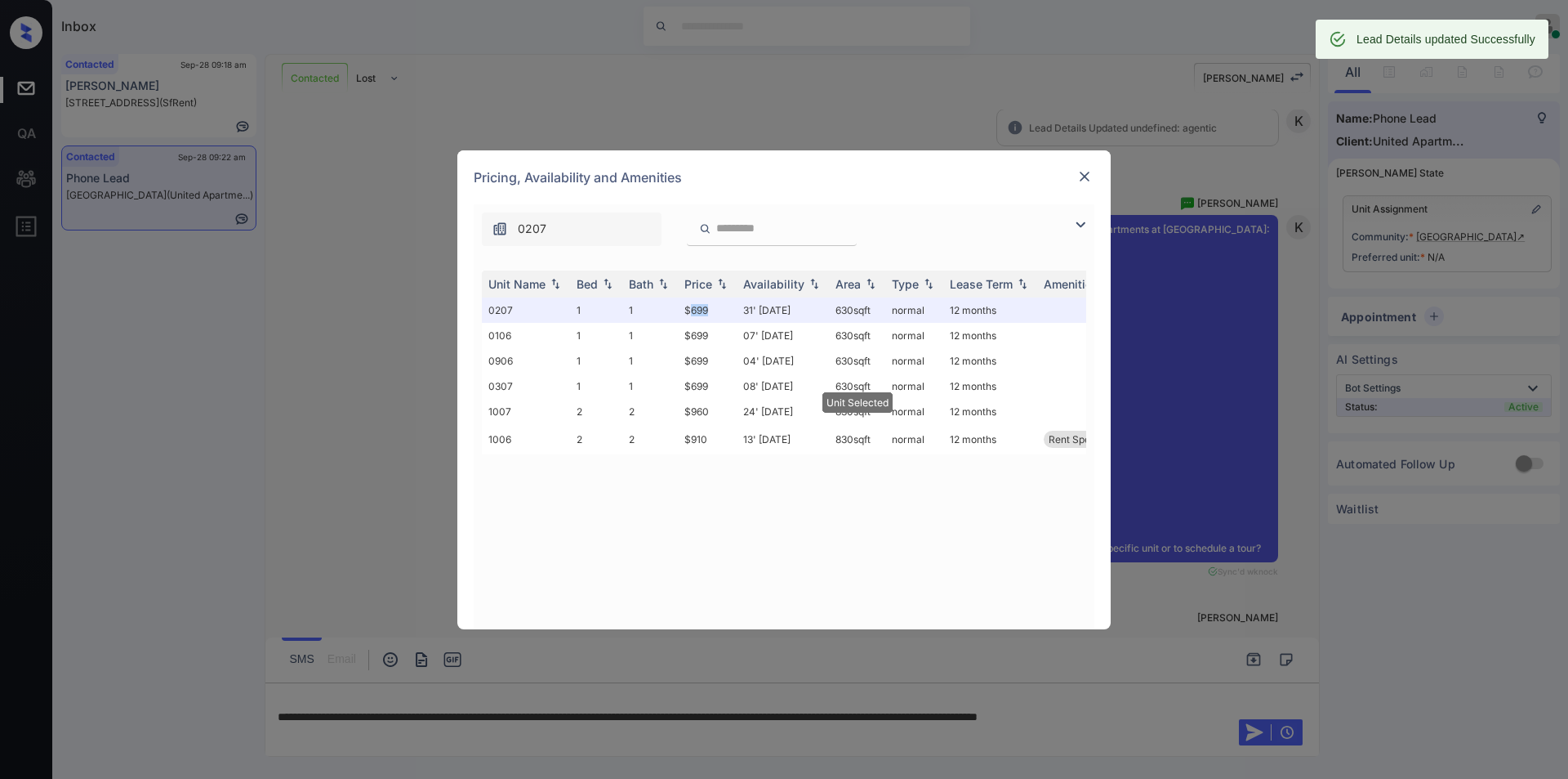
click at [1087, 178] on img at bounding box center [1085, 176] width 17 height 17
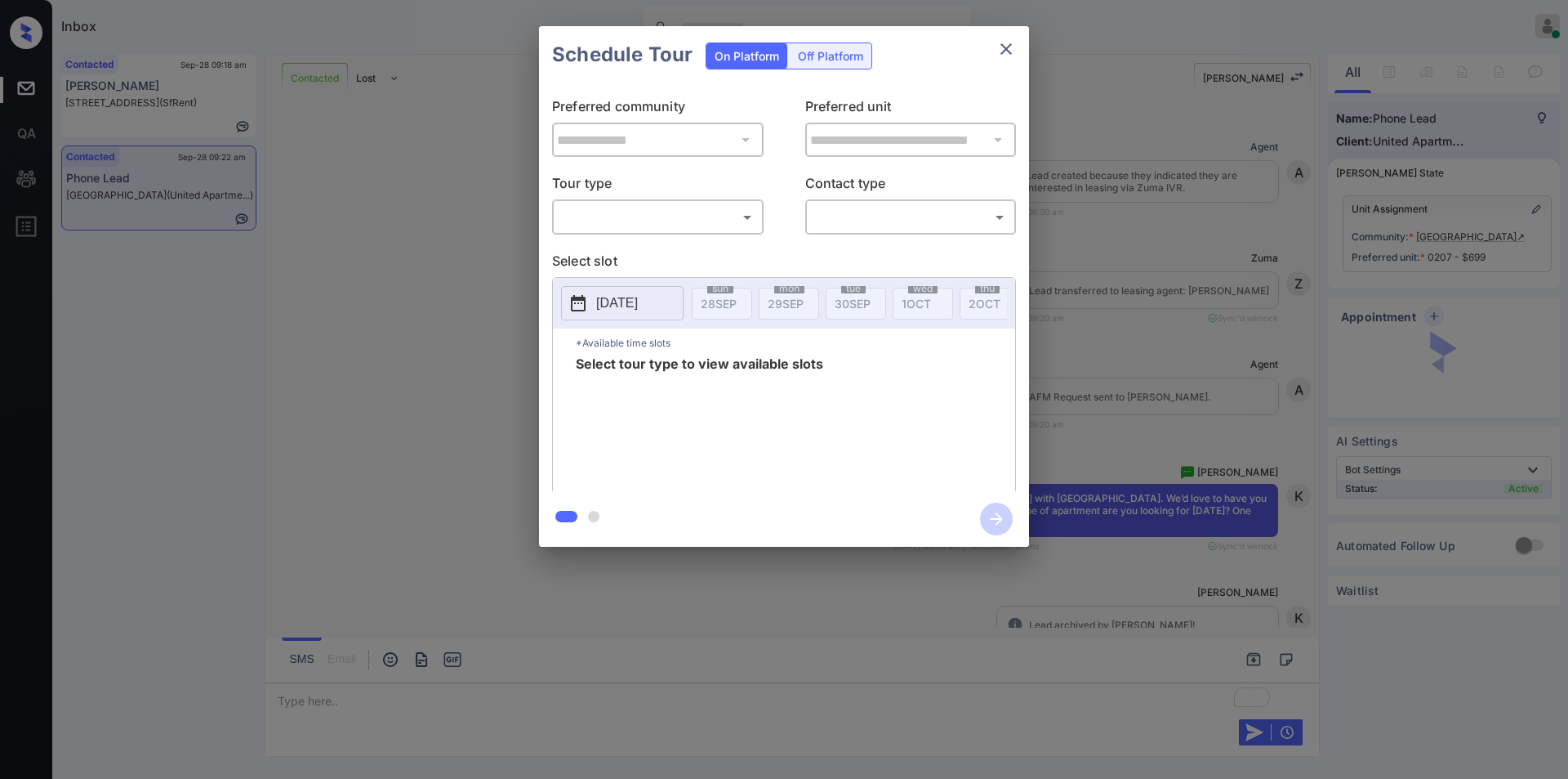
scroll to position [1605, 0]
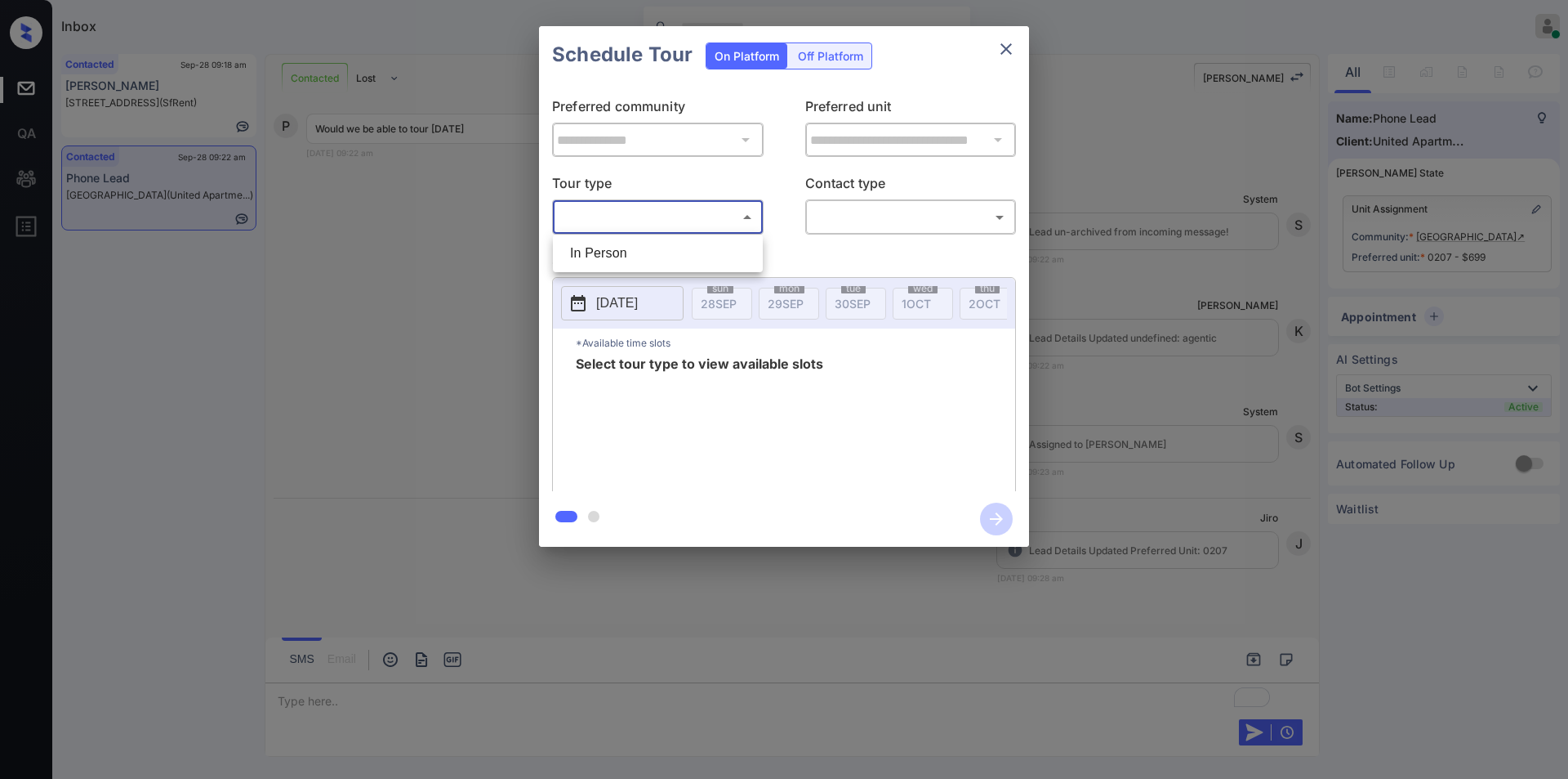
click at [608, 215] on body "Inbox [PERSON_NAME] Online Set yourself offline Set yourself on break Profile S…" at bounding box center [784, 389] width 1568 height 779
drag, startPoint x: 597, startPoint y: 251, endPoint x: 830, endPoint y: 251, distance: 233.0
click at [600, 251] on li "In Person" at bounding box center [658, 253] width 202 height 30
type input "********"
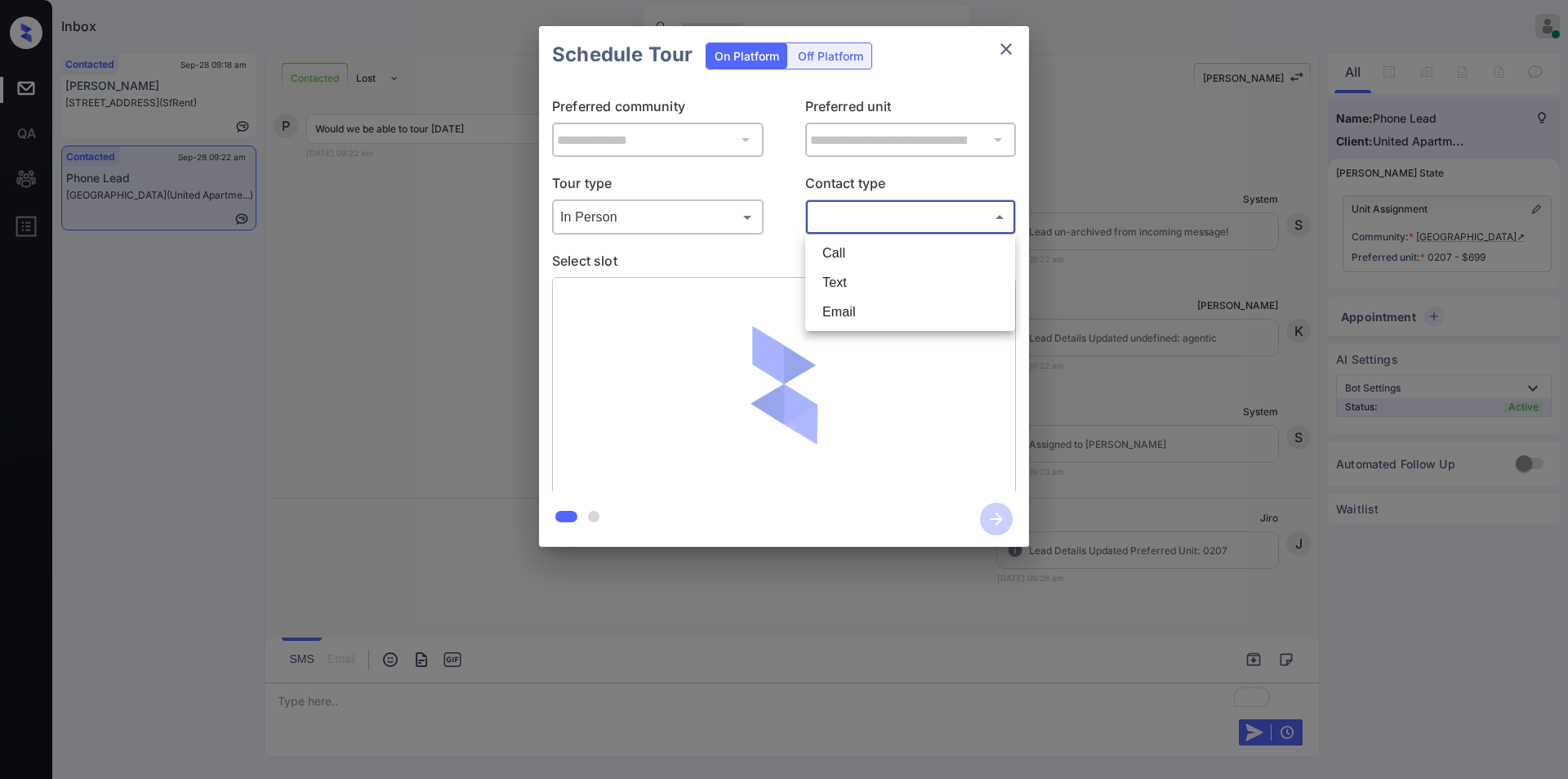
click at [882, 219] on body "Inbox [PERSON_NAME] Online Set yourself offline Set yourself on break Profile S…" at bounding box center [784, 389] width 1568 height 779
click at [842, 278] on li "Text" at bounding box center [909, 283] width 202 height 30
type input "****"
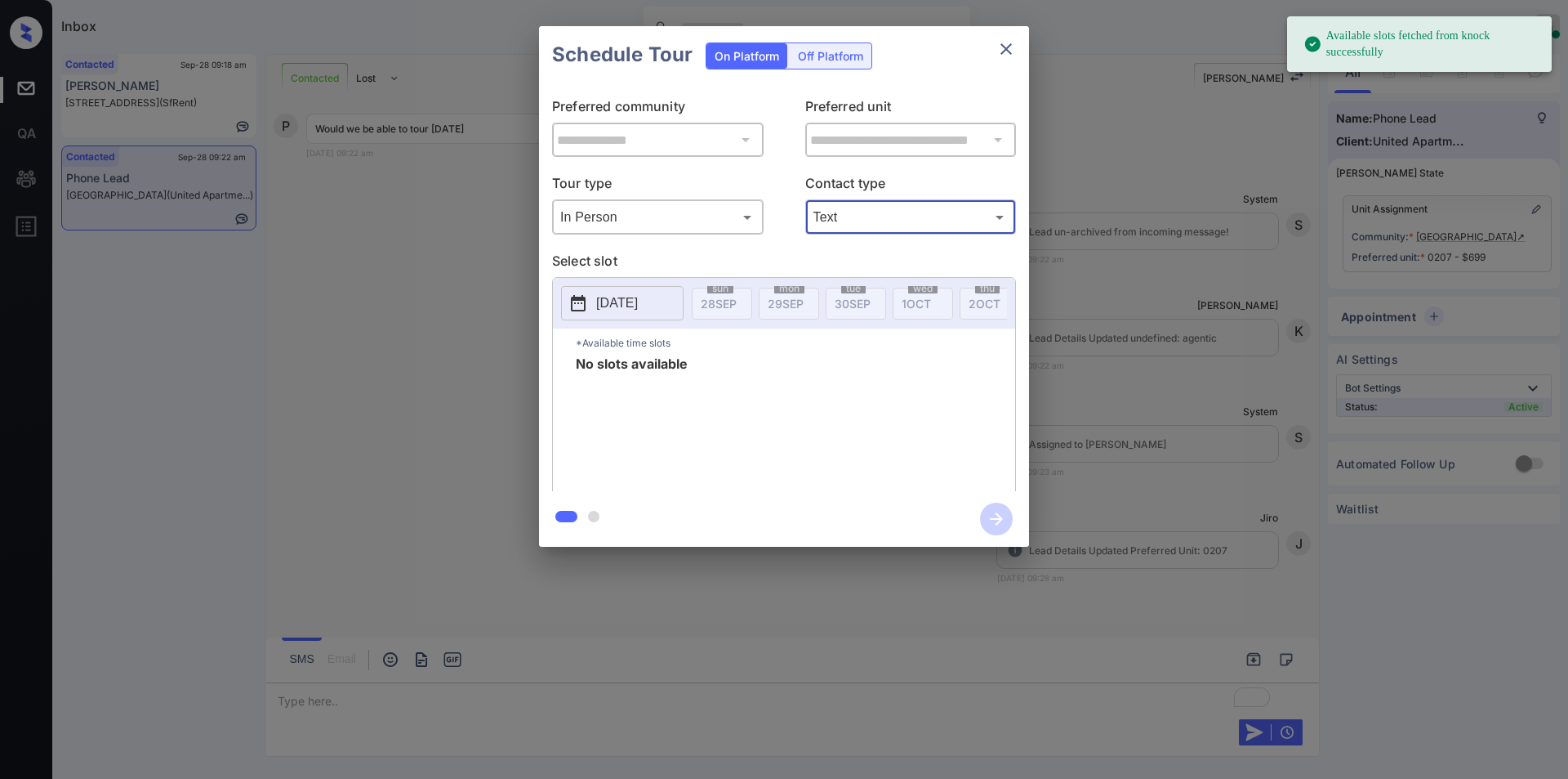
click at [608, 310] on p "[DATE]" at bounding box center [617, 303] width 41 height 20
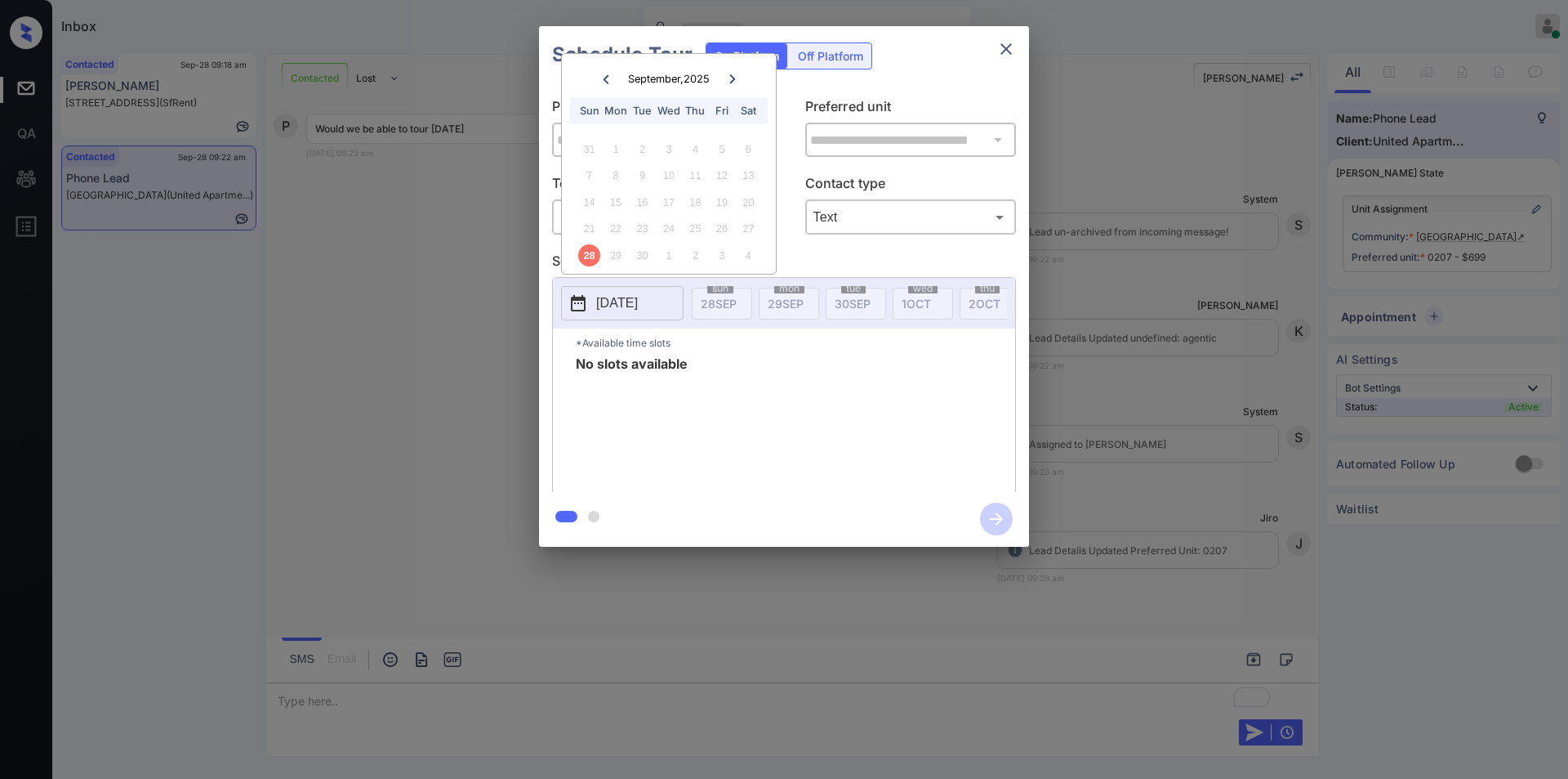
click at [736, 79] on icon at bounding box center [732, 80] width 10 height 10
click at [415, 295] on div "**********" at bounding box center [784, 287] width 1568 height 573
